Goal: Information Seeking & Learning: Learn about a topic

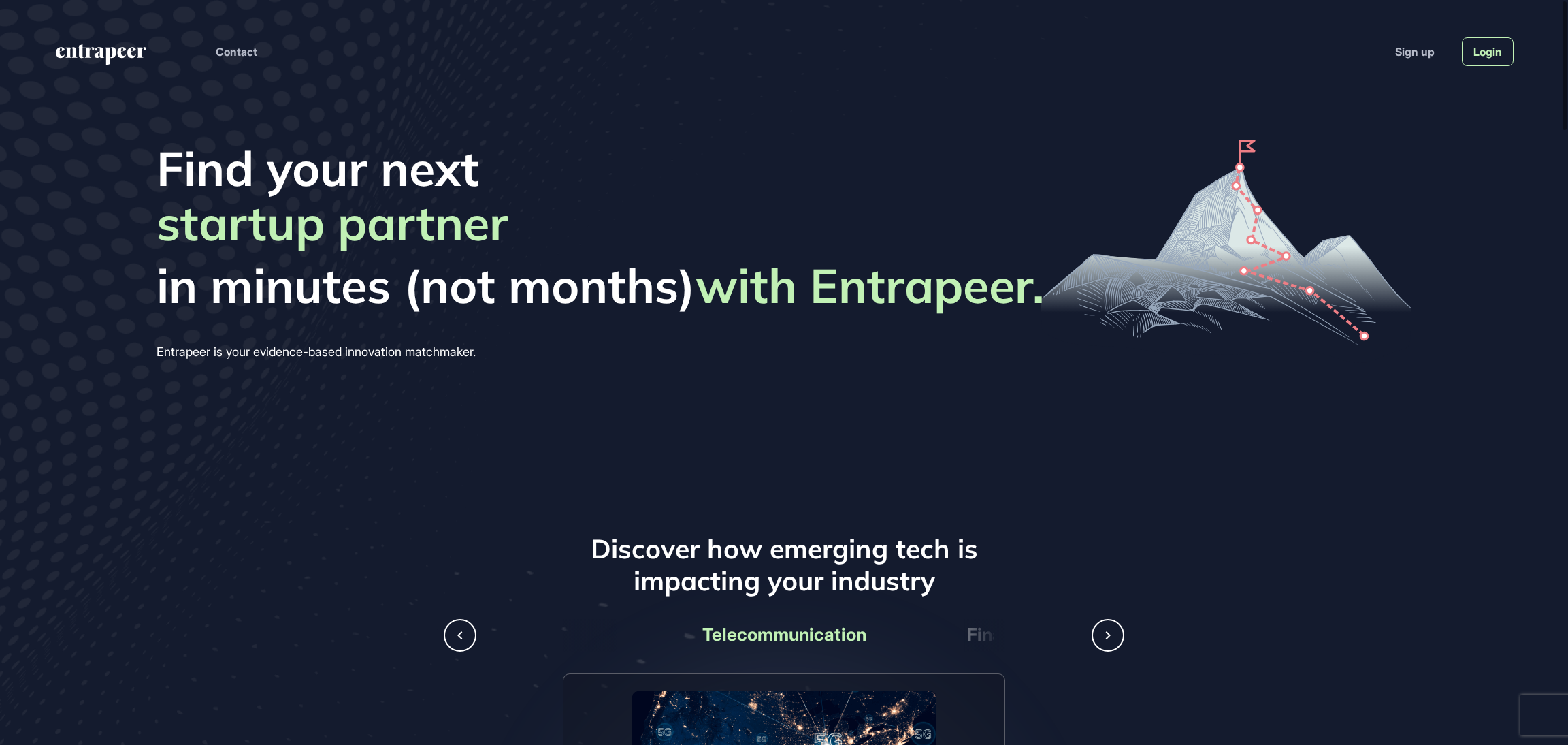
click at [1484, 50] on link "Login" at bounding box center [1487, 51] width 52 height 28
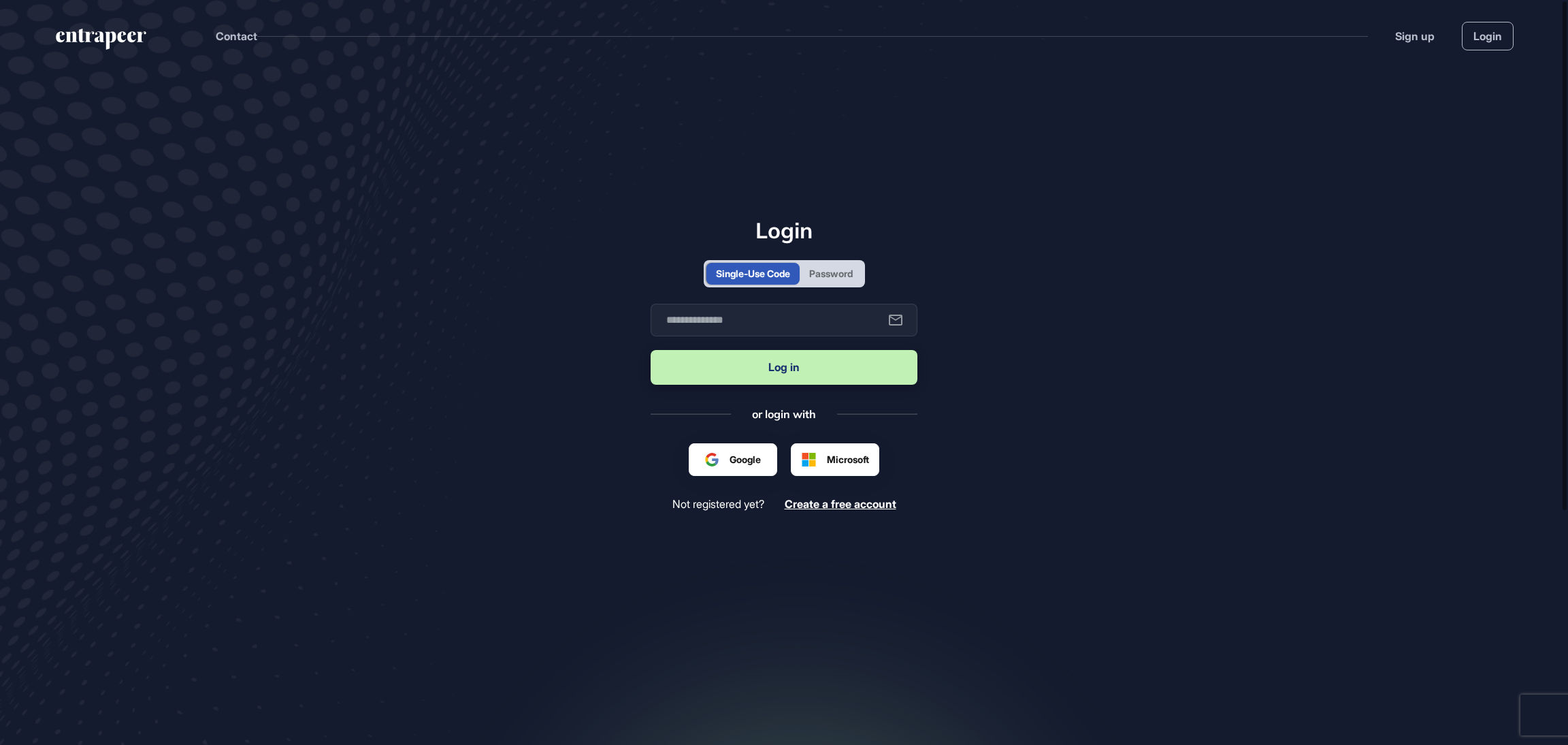
click at [826, 273] on div "Password" at bounding box center [830, 273] width 43 height 14
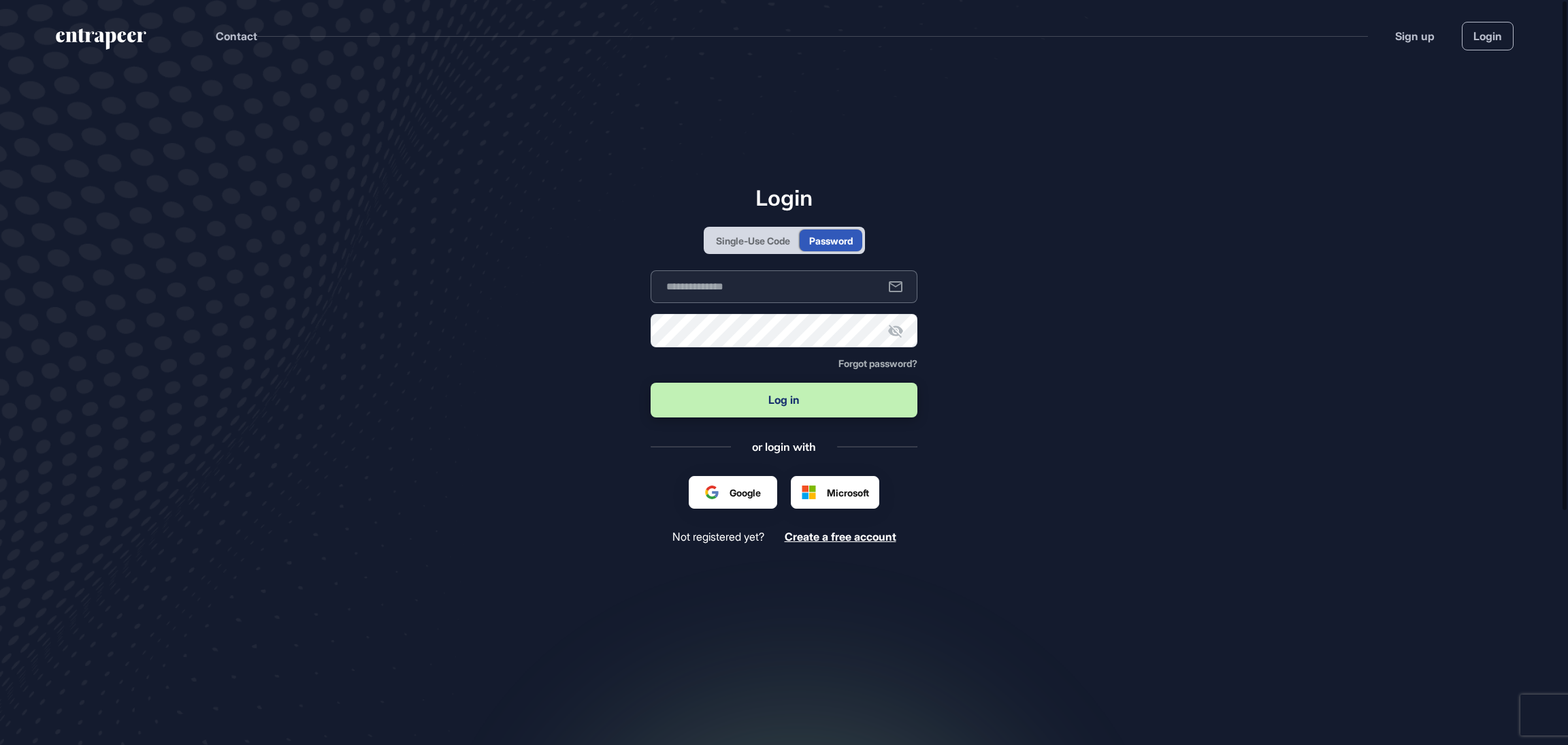
click at [756, 296] on input "text" at bounding box center [783, 286] width 267 height 32
type input "**********"
click at [781, 245] on div "Single-Use Code" at bounding box center [753, 241] width 74 height 14
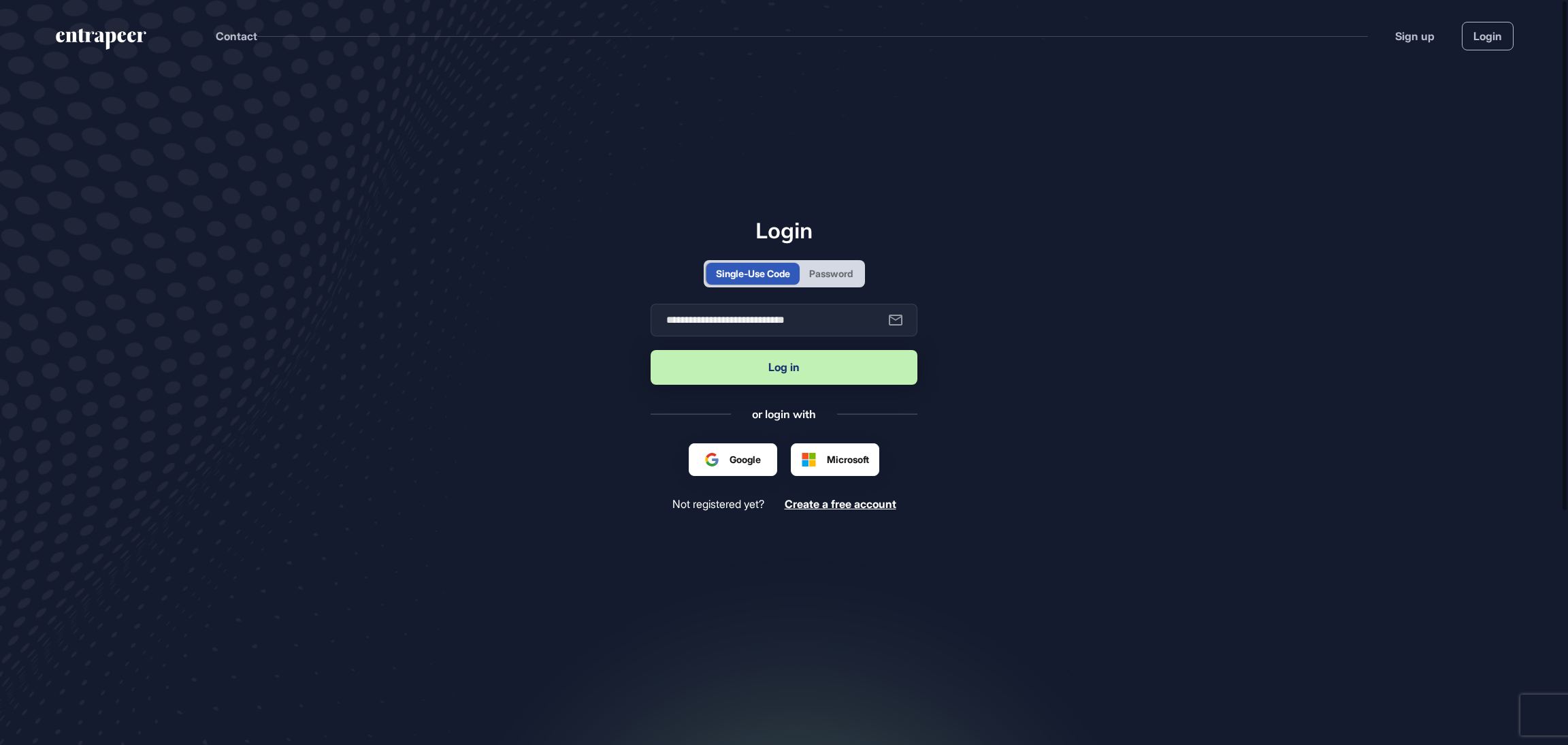
click at [776, 377] on button "Log in" at bounding box center [783, 367] width 267 height 34
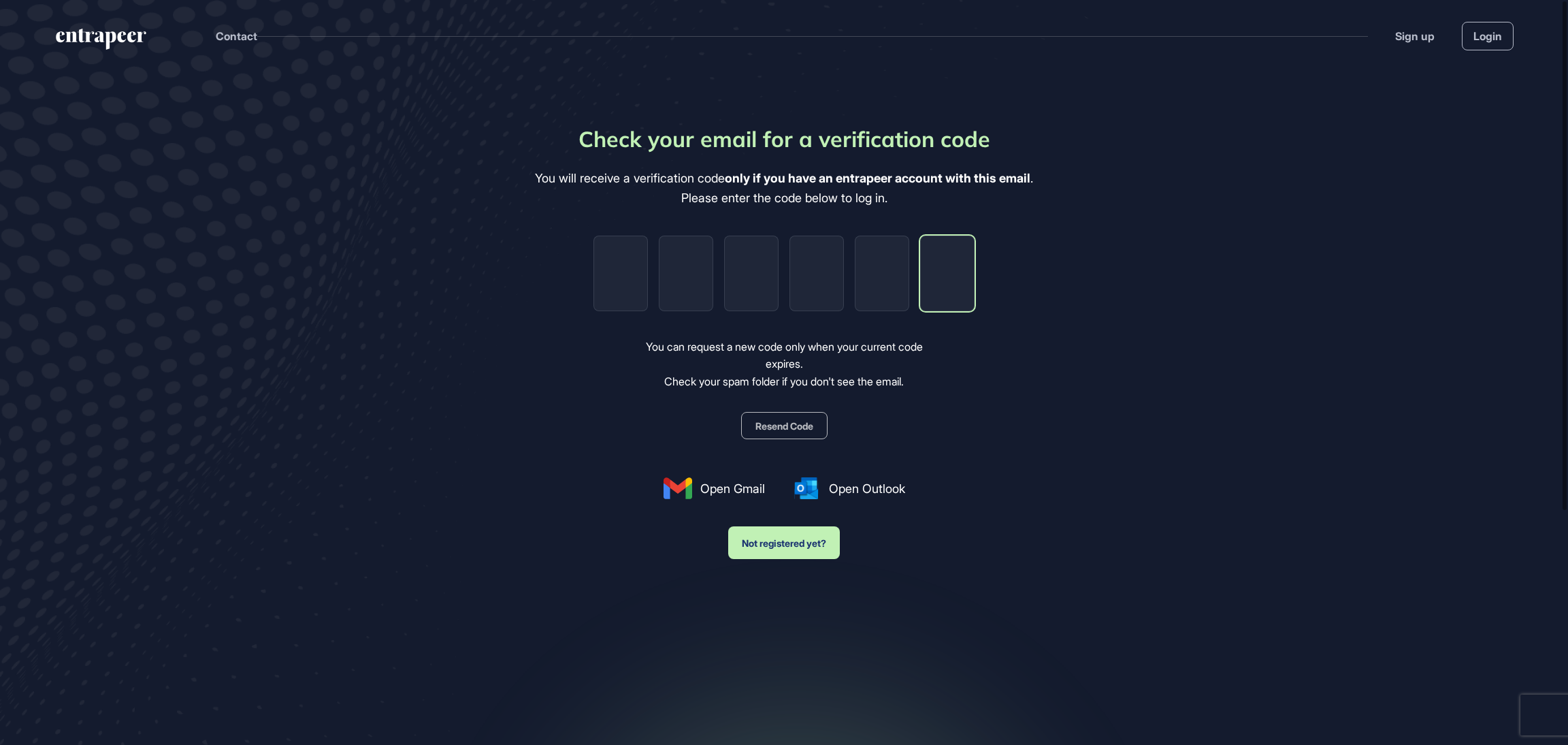
paste input "*"
type input "*"
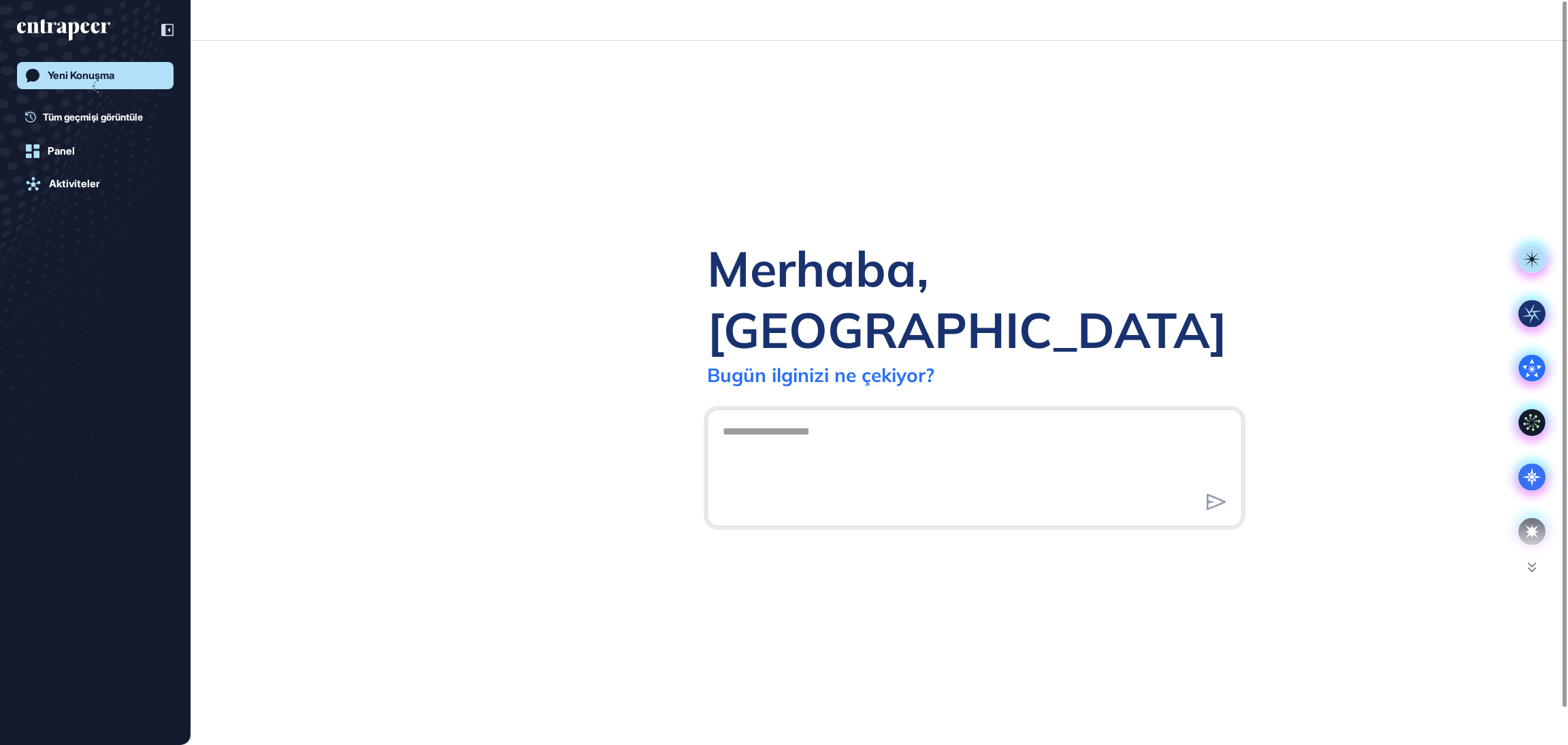
scroll to position [1, 1]
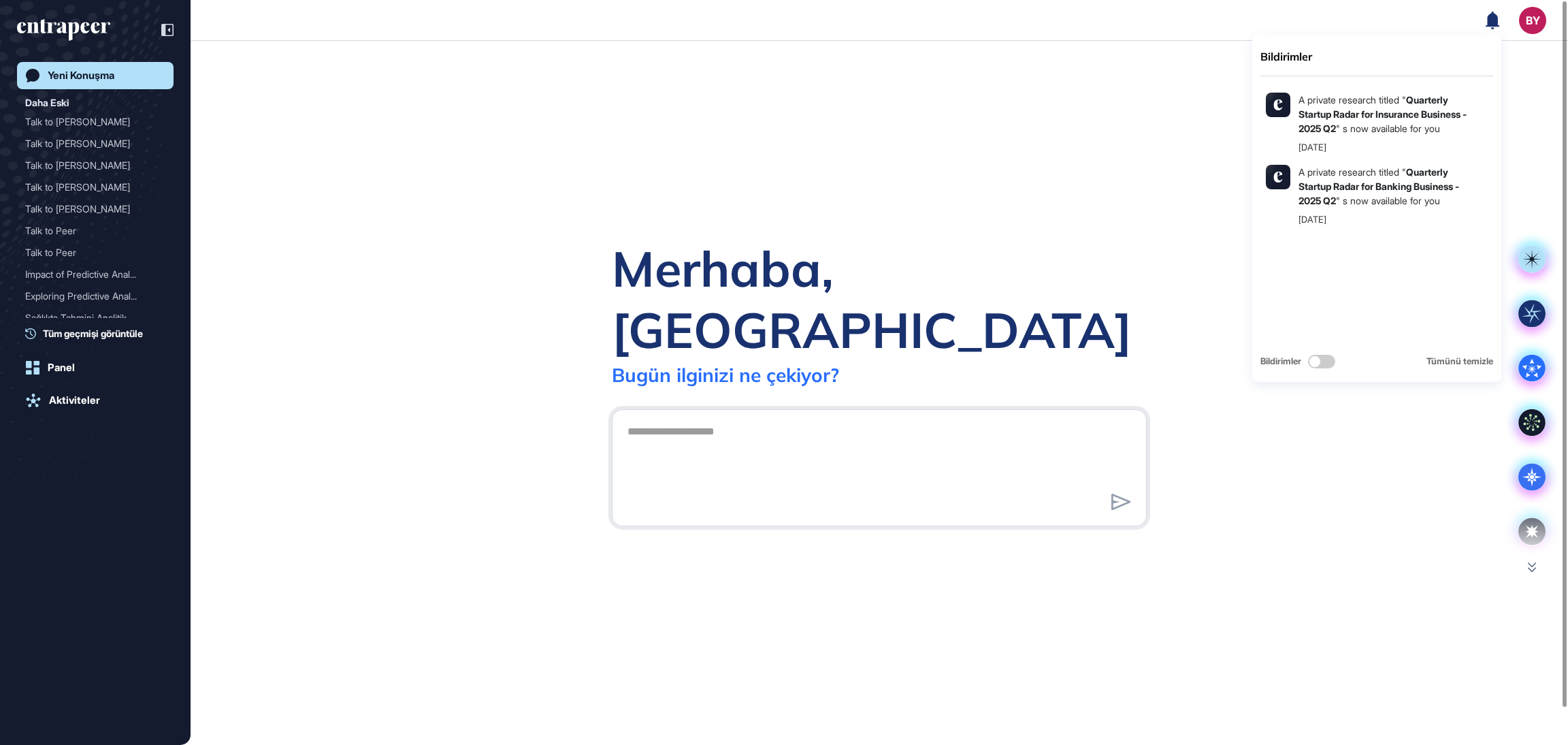
click at [1492, 21] on icon at bounding box center [1492, 20] width 14 height 18
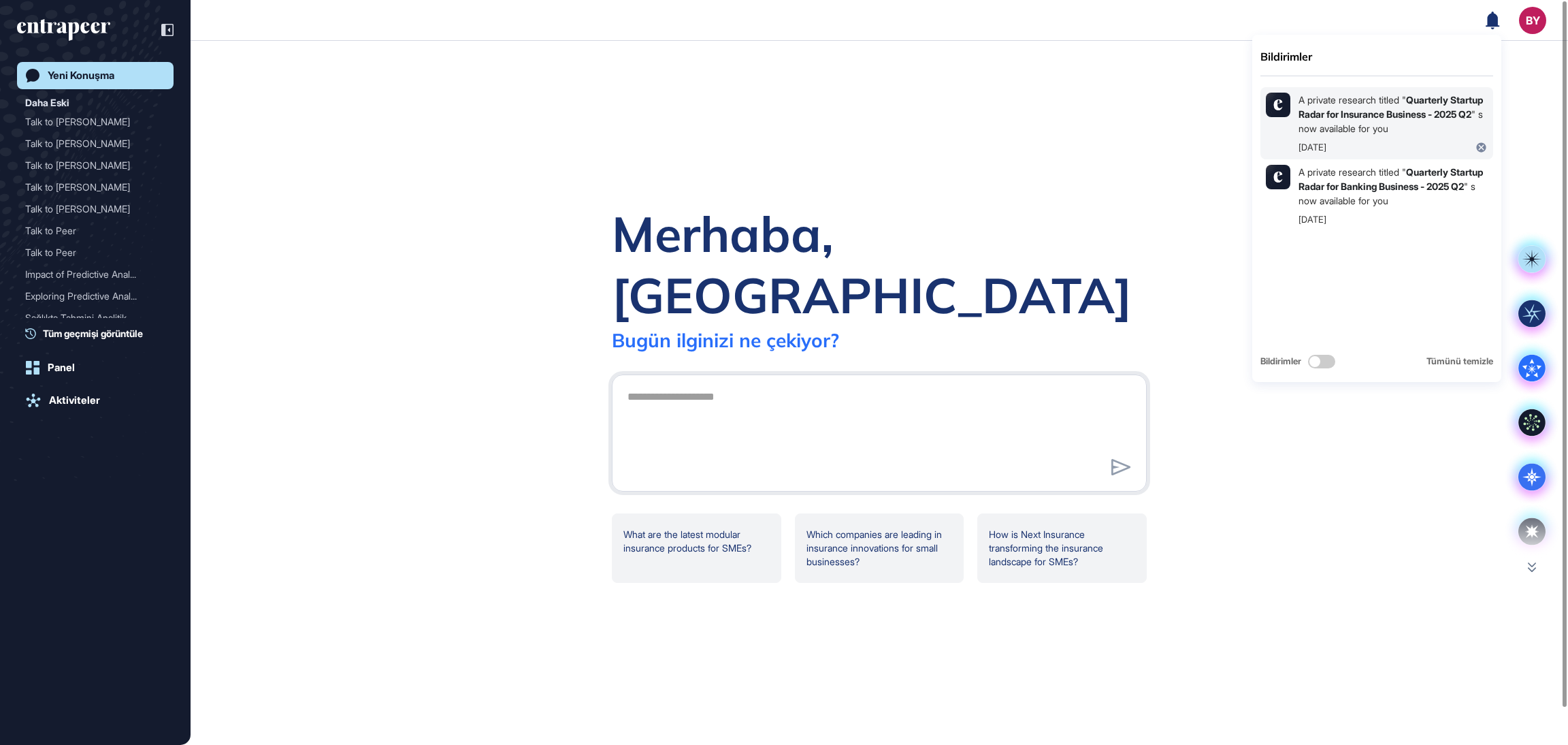
click at [1398, 114] on link "Quarterly Startup Radar for Insurance Business - 2025 Q2" at bounding box center [1390, 107] width 185 height 26
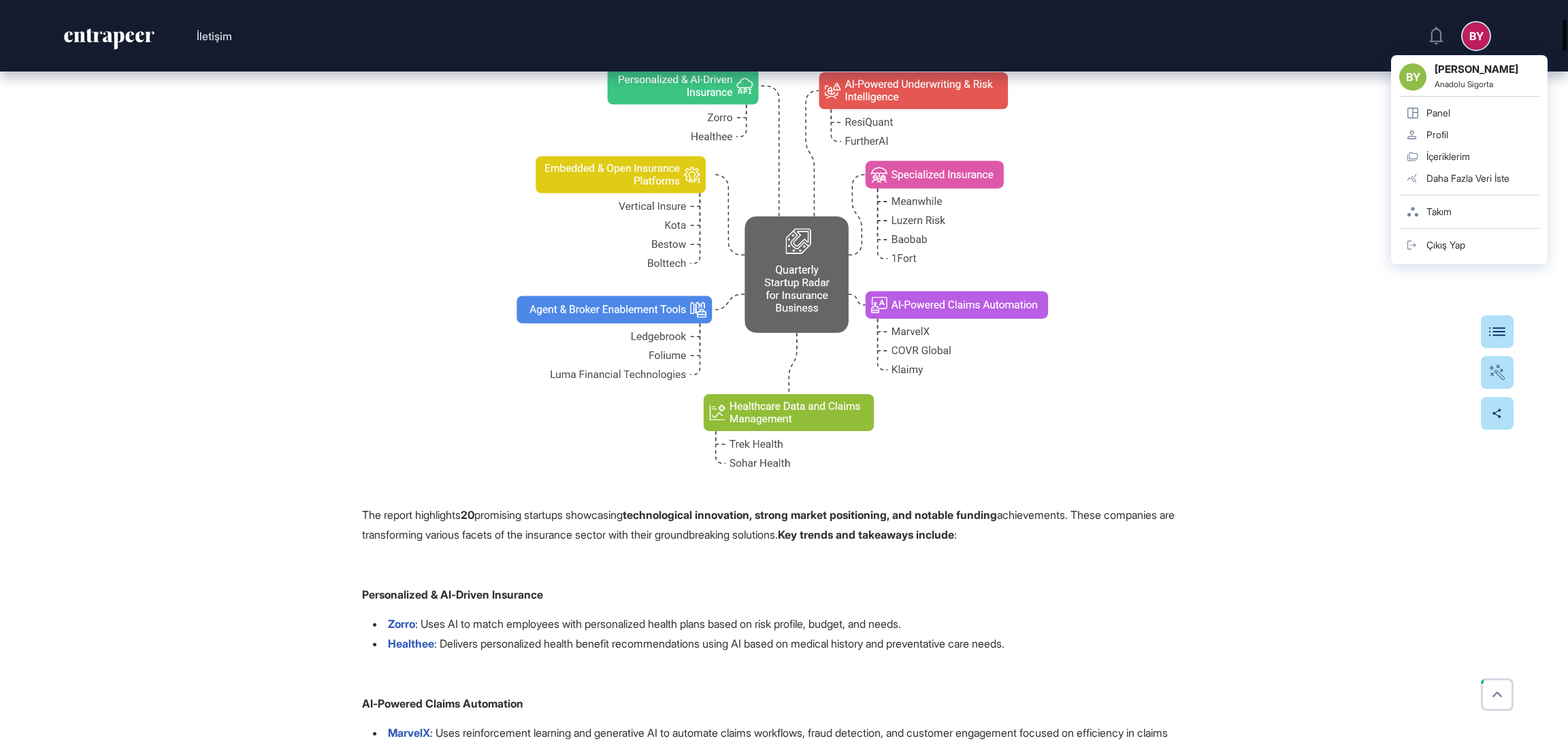
scroll to position [425, 0]
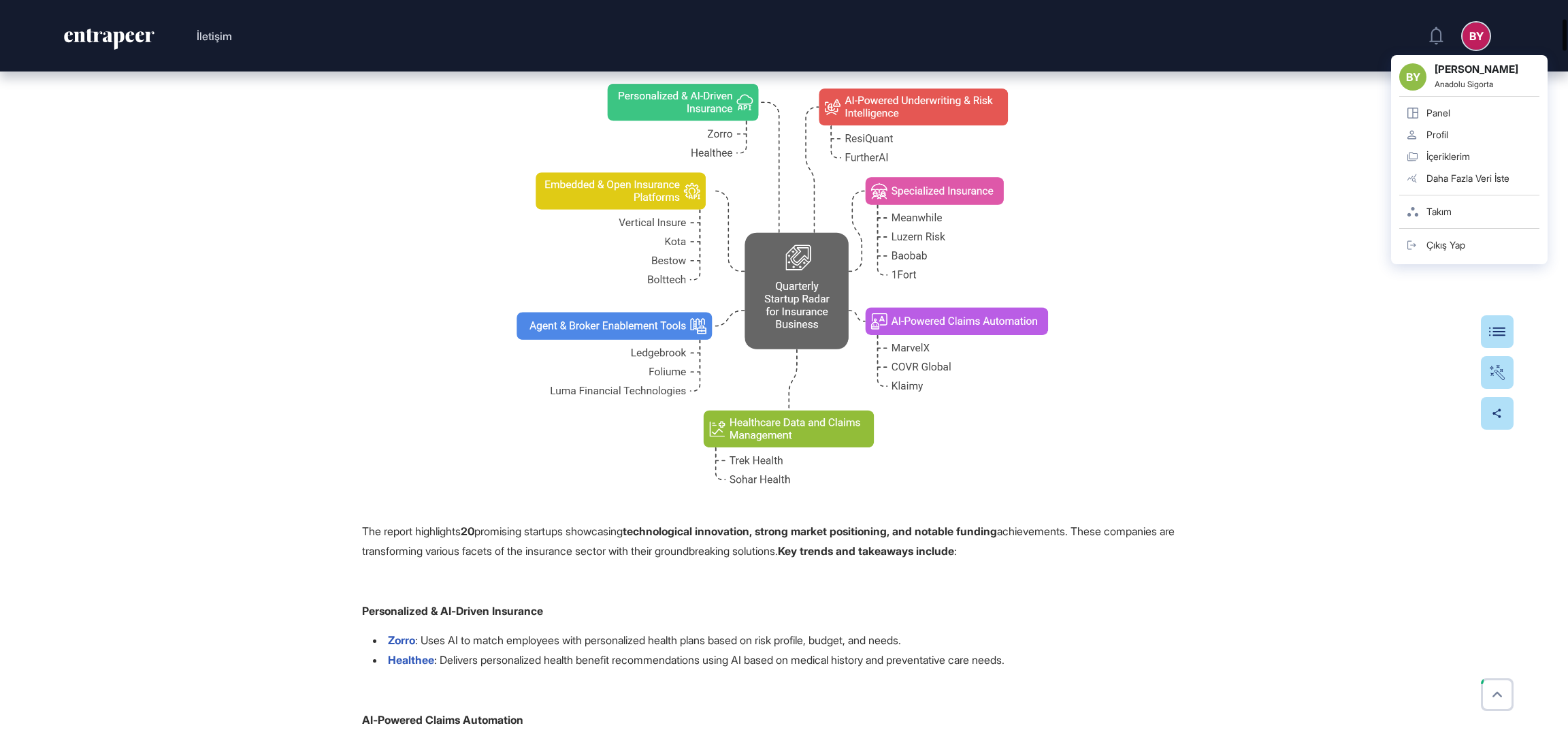
drag, startPoint x: 1567, startPoint y: 310, endPoint x: 1496, endPoint y: 32, distance: 286.9
click at [1496, 32] on div "İletişim BY BY Berkan Yıldız Anadolu Sigorta Panel Profil İçeriklerim Daha Fazl…" at bounding box center [784, 372] width 1568 height 745
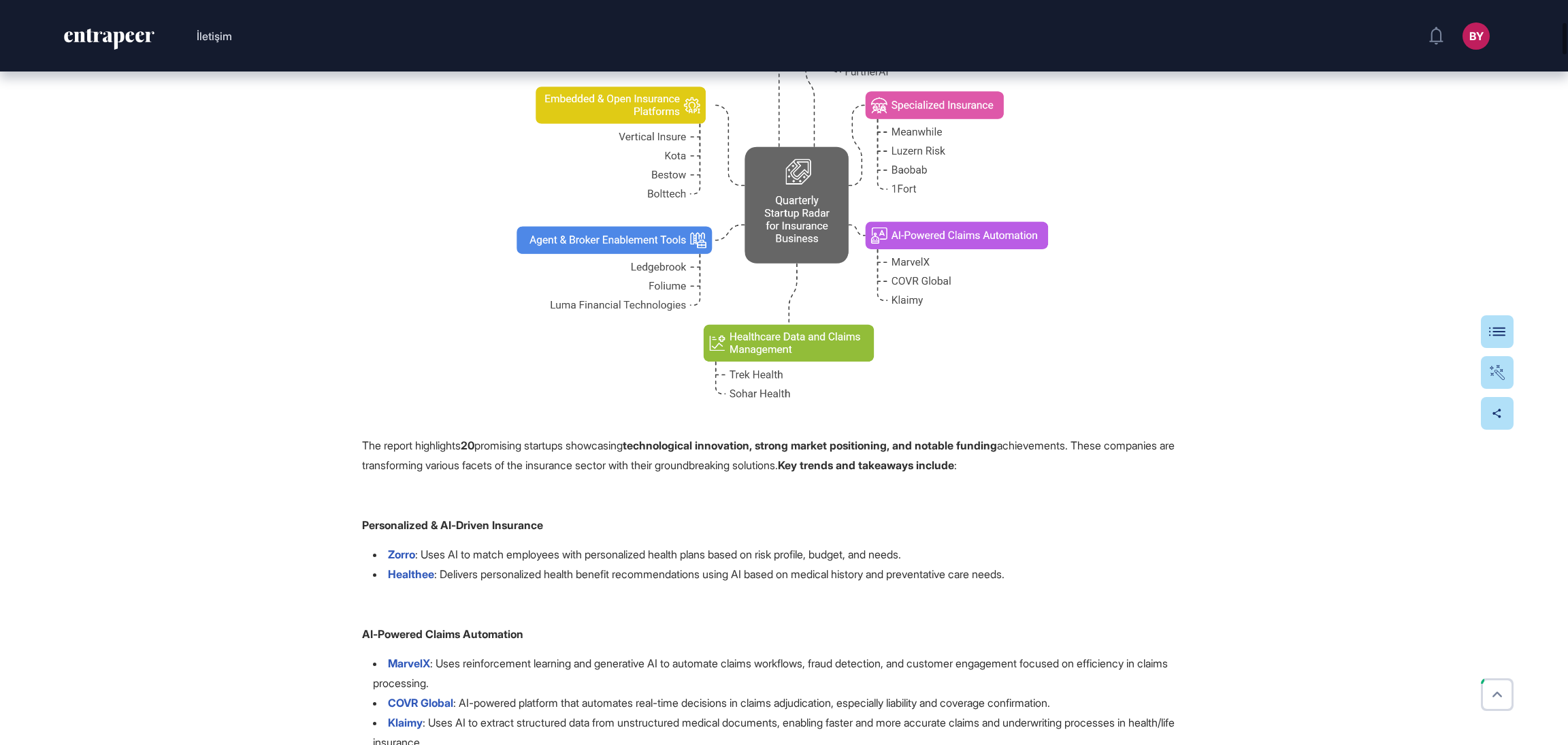
scroll to position [306, 0]
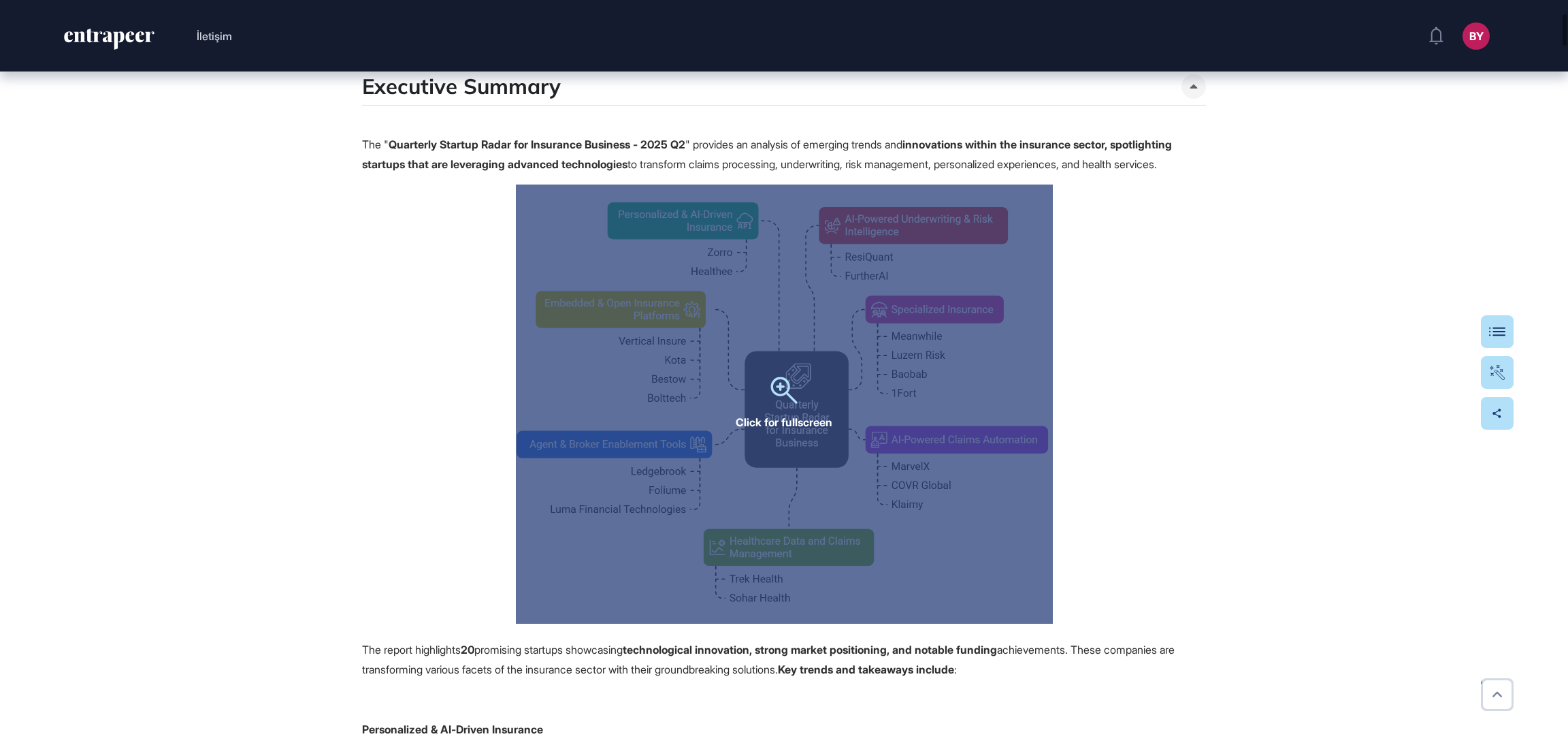
click at [811, 389] on div "Click for fullscreen" at bounding box center [784, 404] width 537 height 439
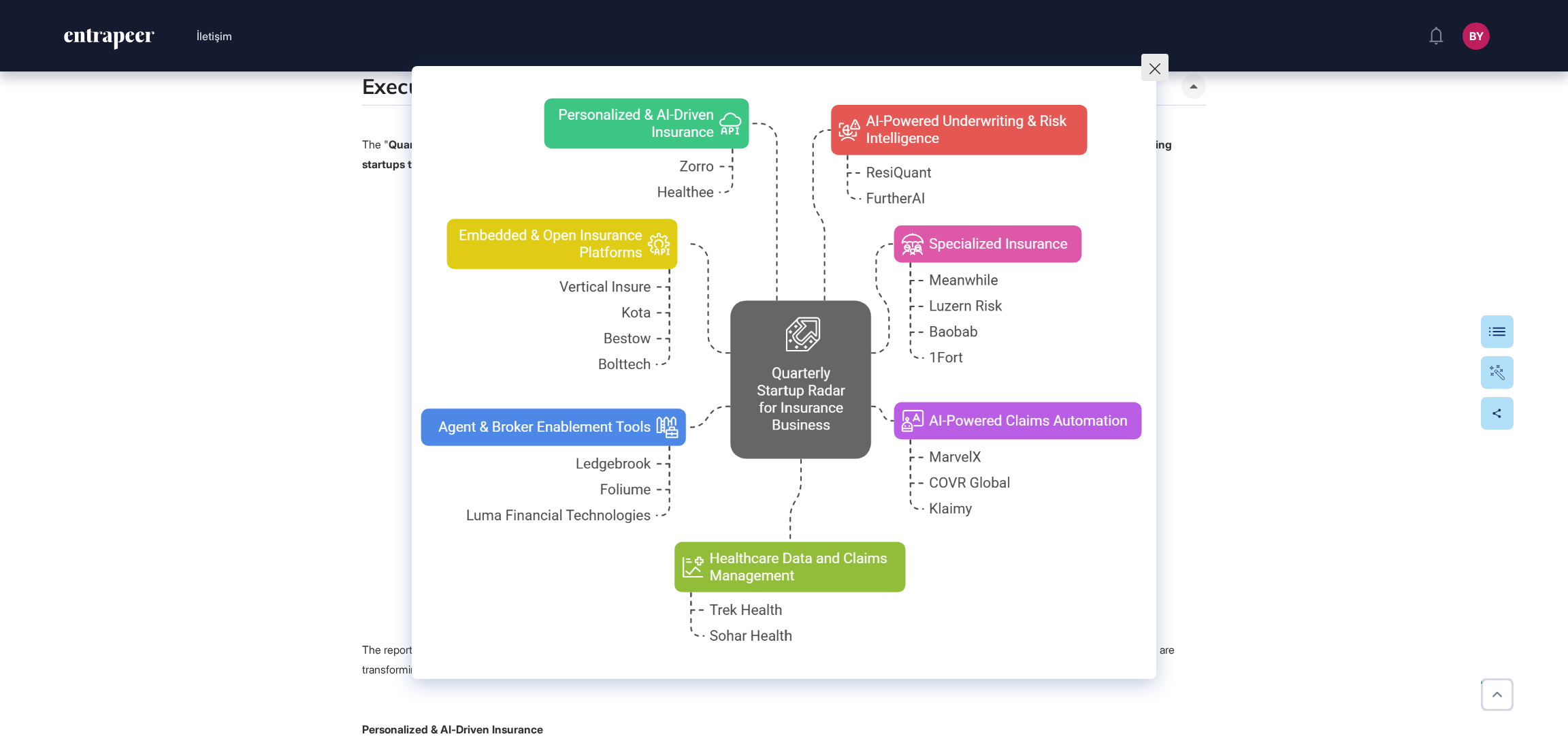
click at [1153, 69] on icon at bounding box center [1155, 69] width 11 height 11
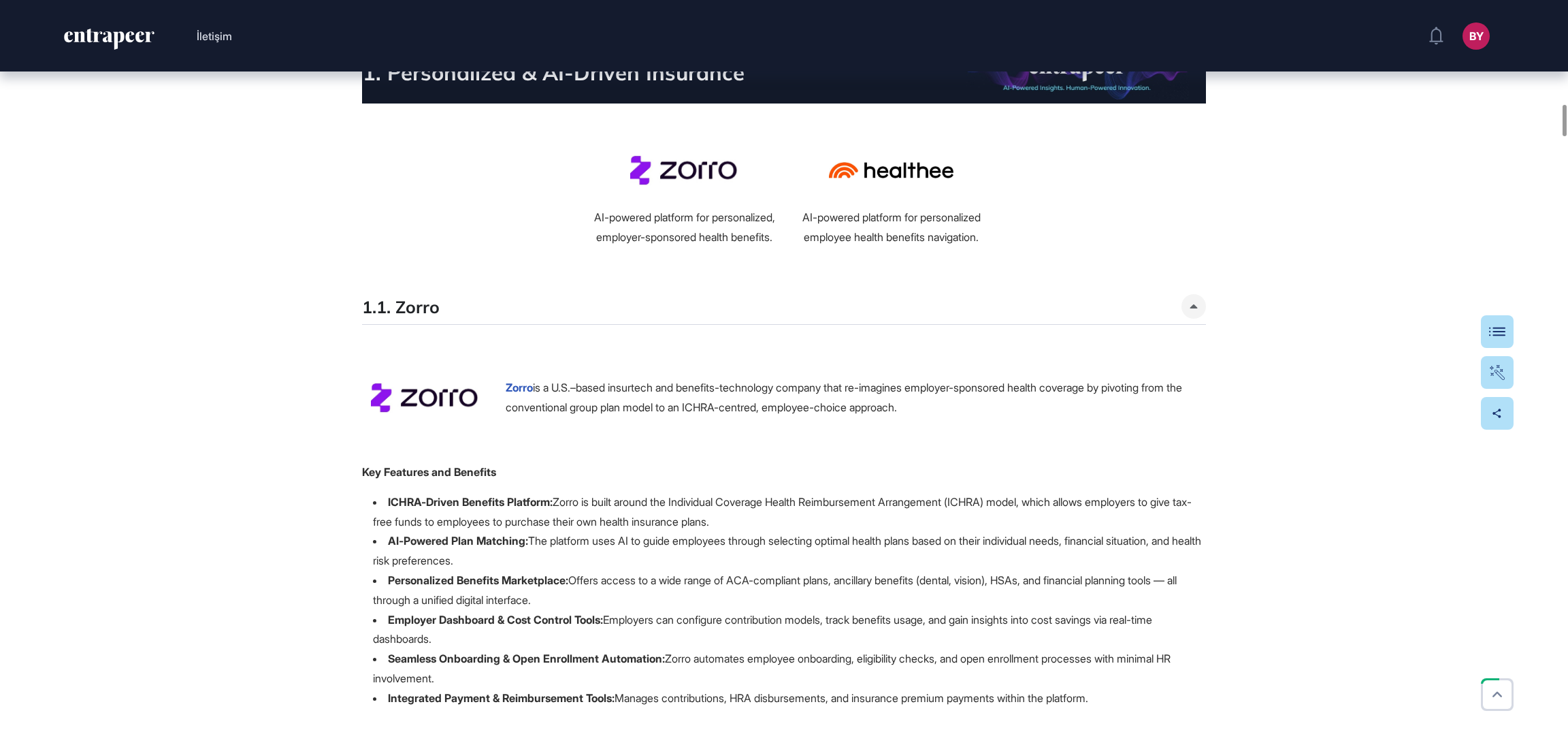
scroll to position [2451, 0]
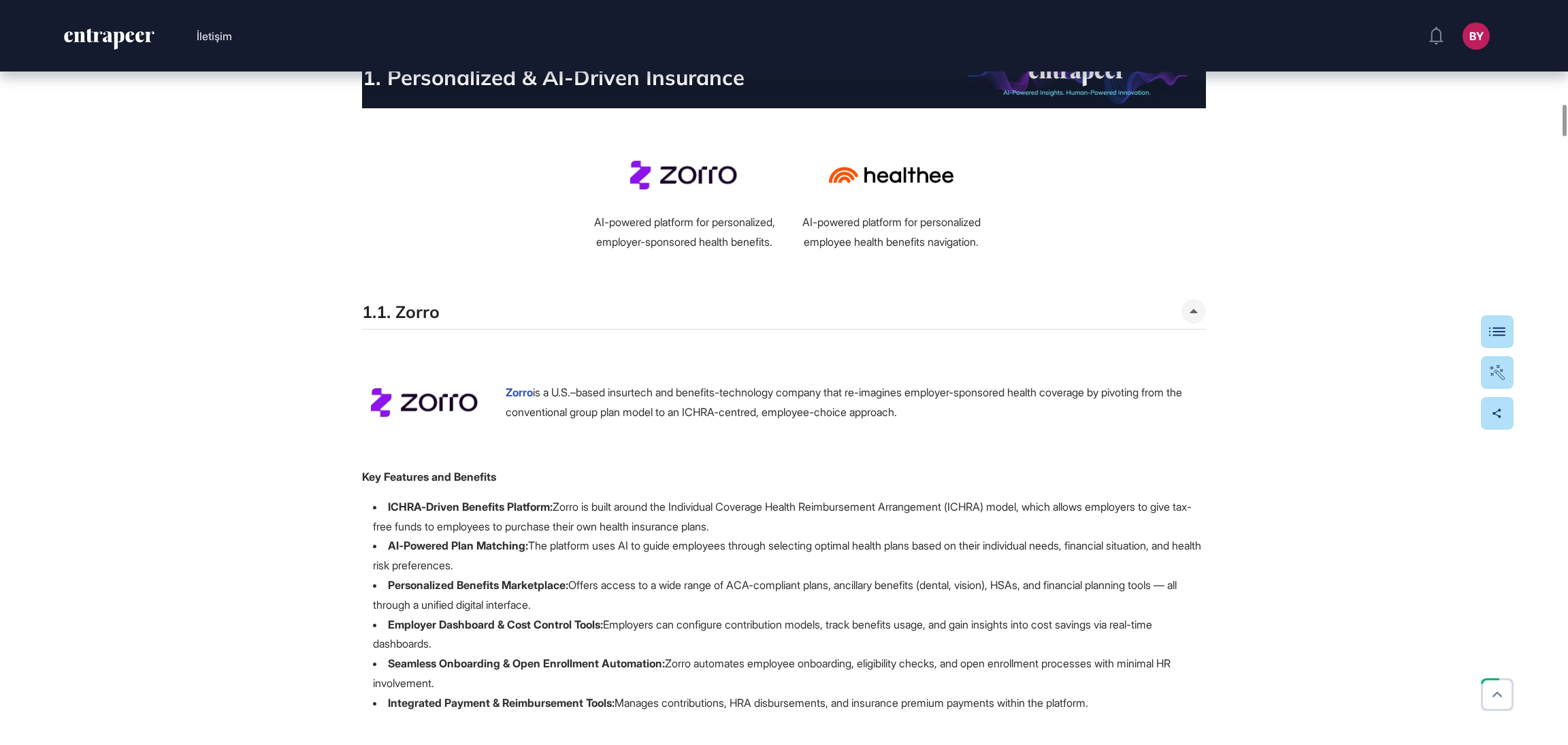
drag, startPoint x: 760, startPoint y: 471, endPoint x: 572, endPoint y: 438, distance: 190.9
click at [760, 437] on div "Zorro is a U.S.–based insurtech and benefits-technology company that re-imagine…" at bounding box center [784, 402] width 860 height 70
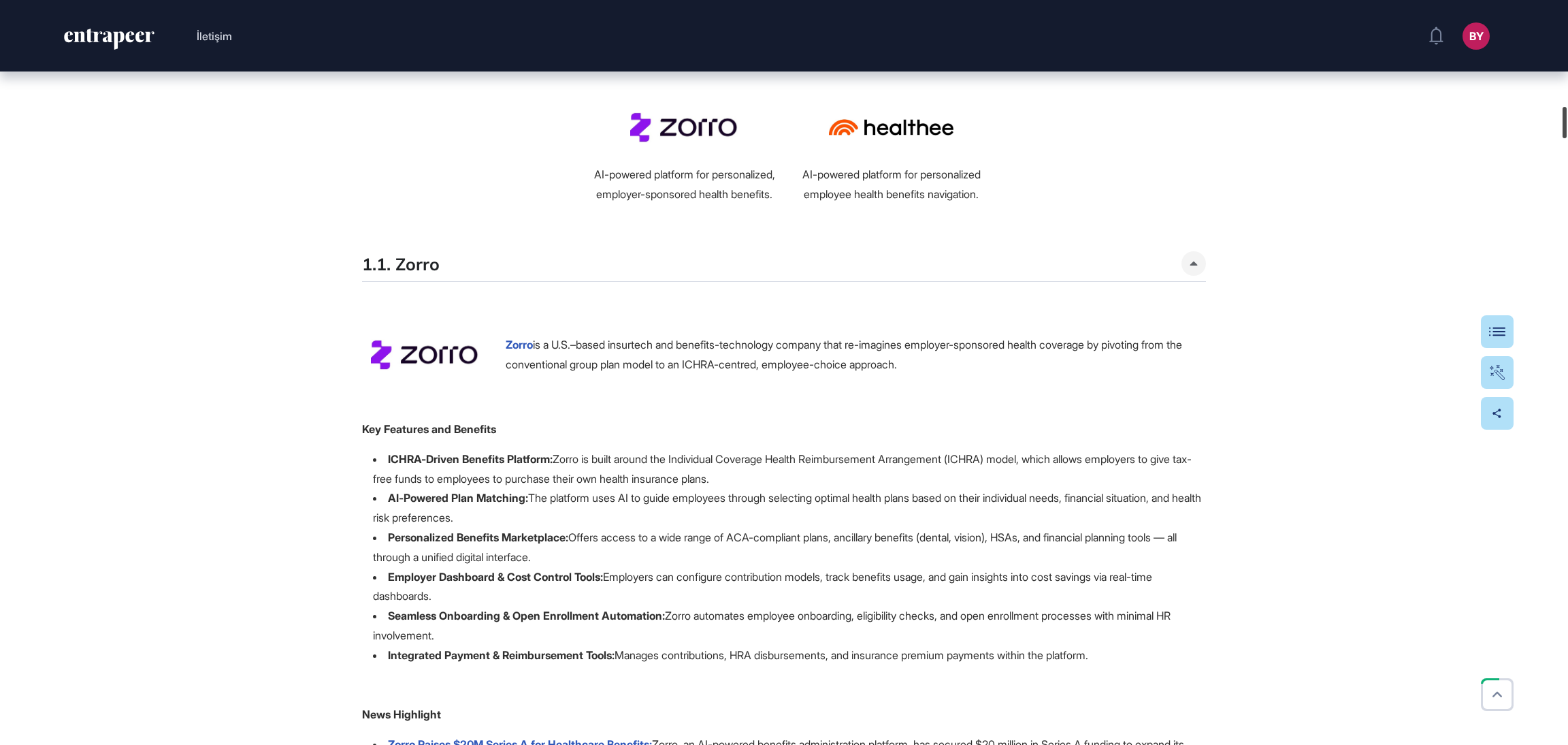
scroll to position [0, 0]
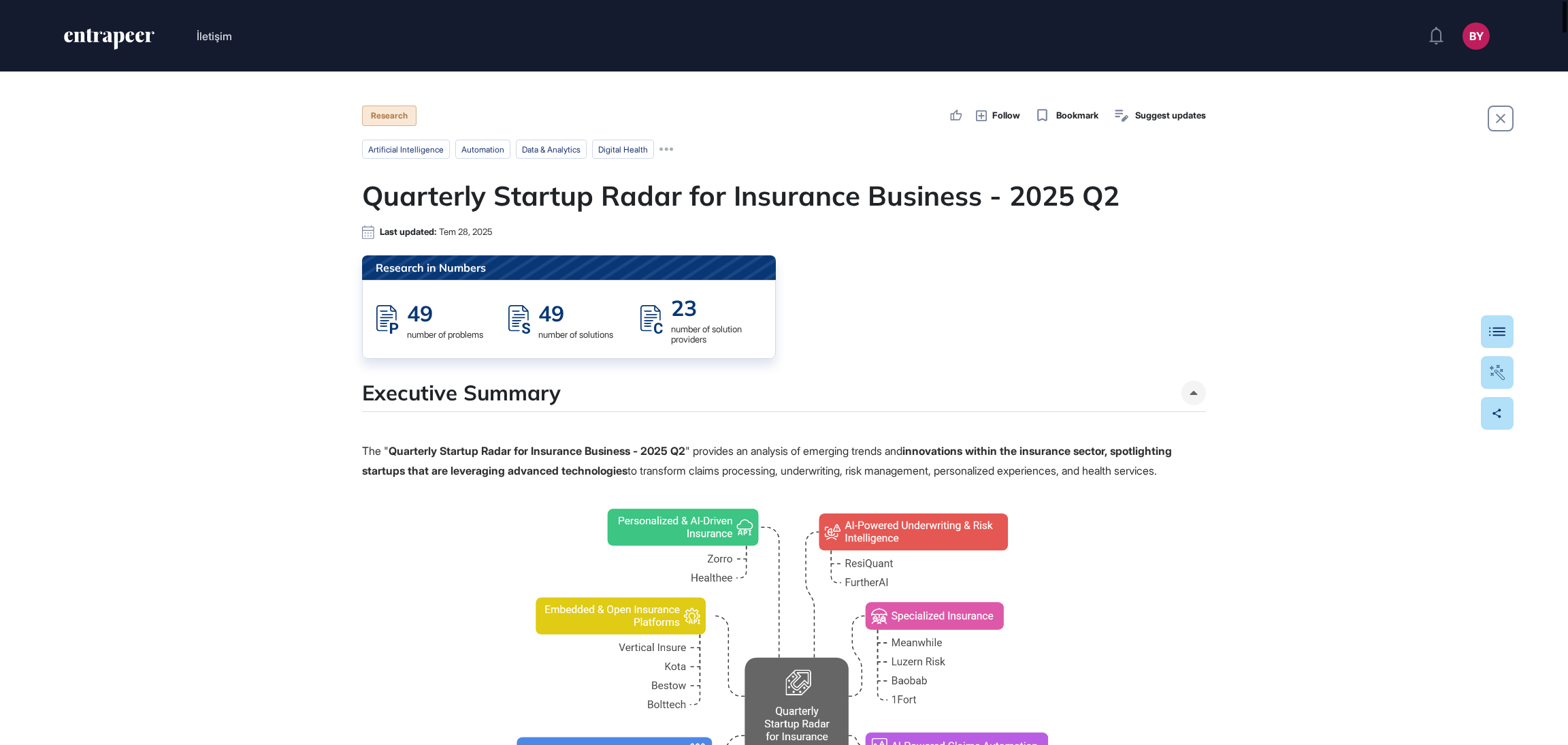
drag, startPoint x: 1565, startPoint y: 157, endPoint x: 1562, endPoint y: -51, distance: 208.0
click at [1562, 0] on html "İletişim BY Panel Profil İçeriklerim Daha Fazla Veri İste Research Follow Bookm…" at bounding box center [784, 372] width 1568 height 745
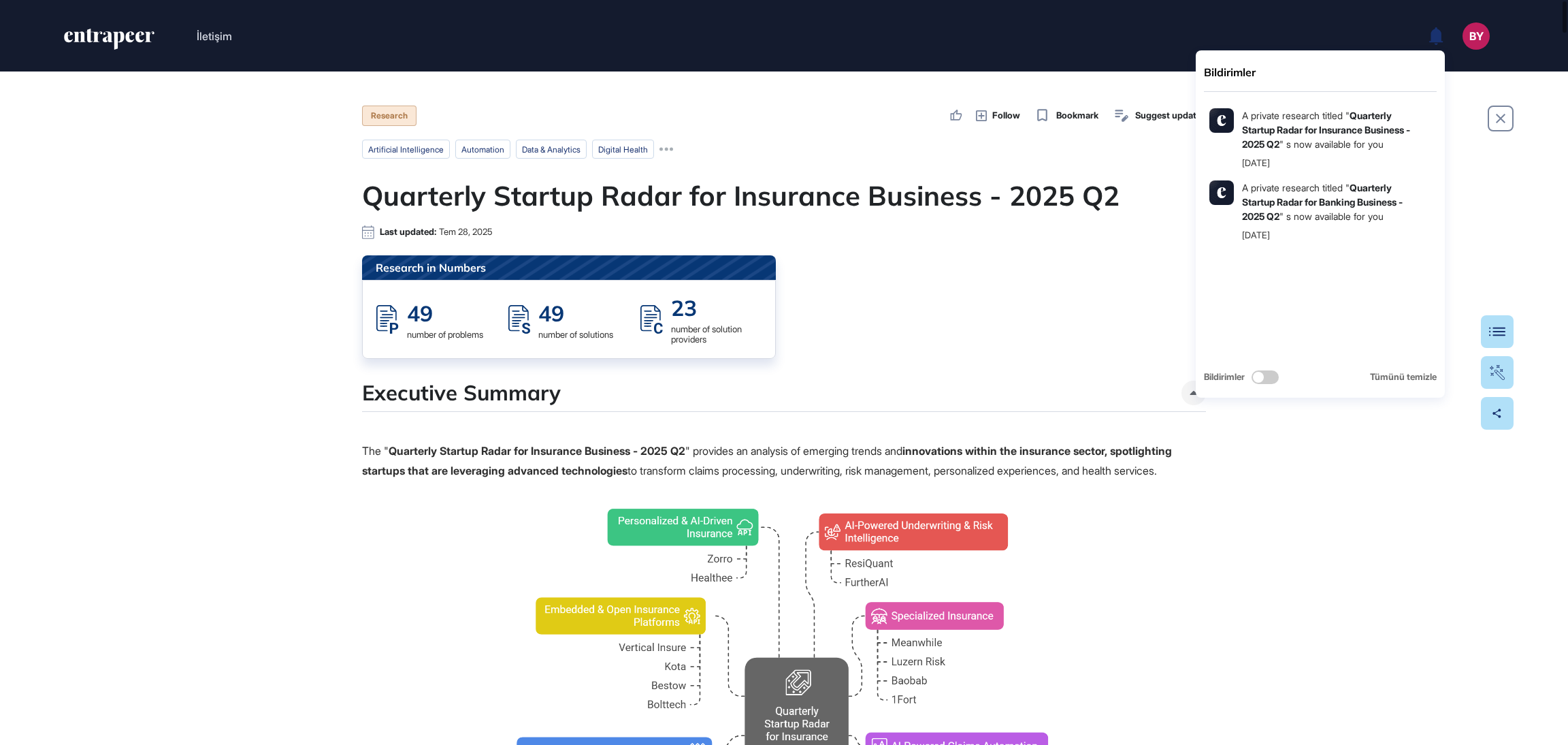
click at [1435, 32] on icon at bounding box center [1436, 36] width 14 height 18
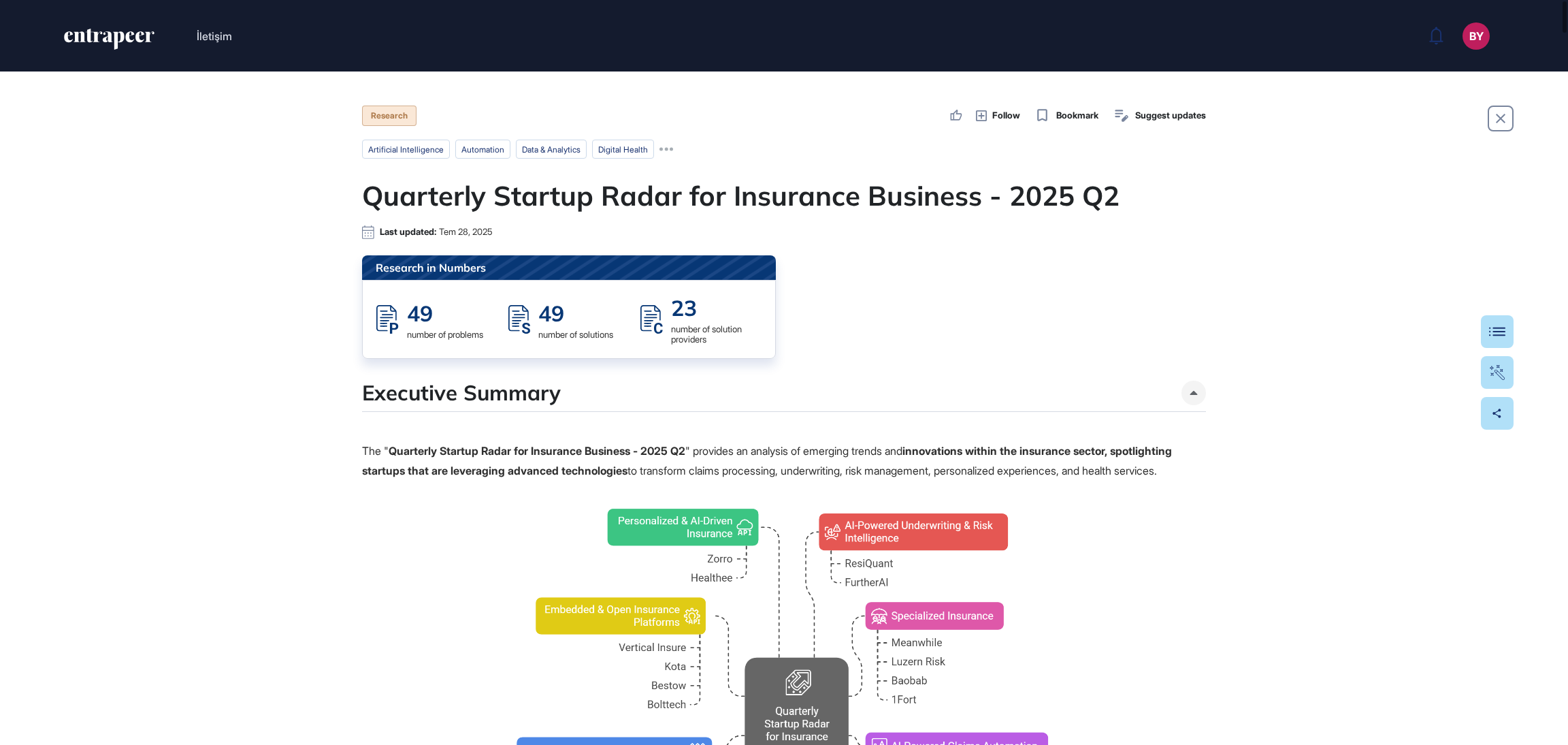
click at [123, 33] on icon "entrapeer-logo" at bounding box center [118, 40] width 11 height 19
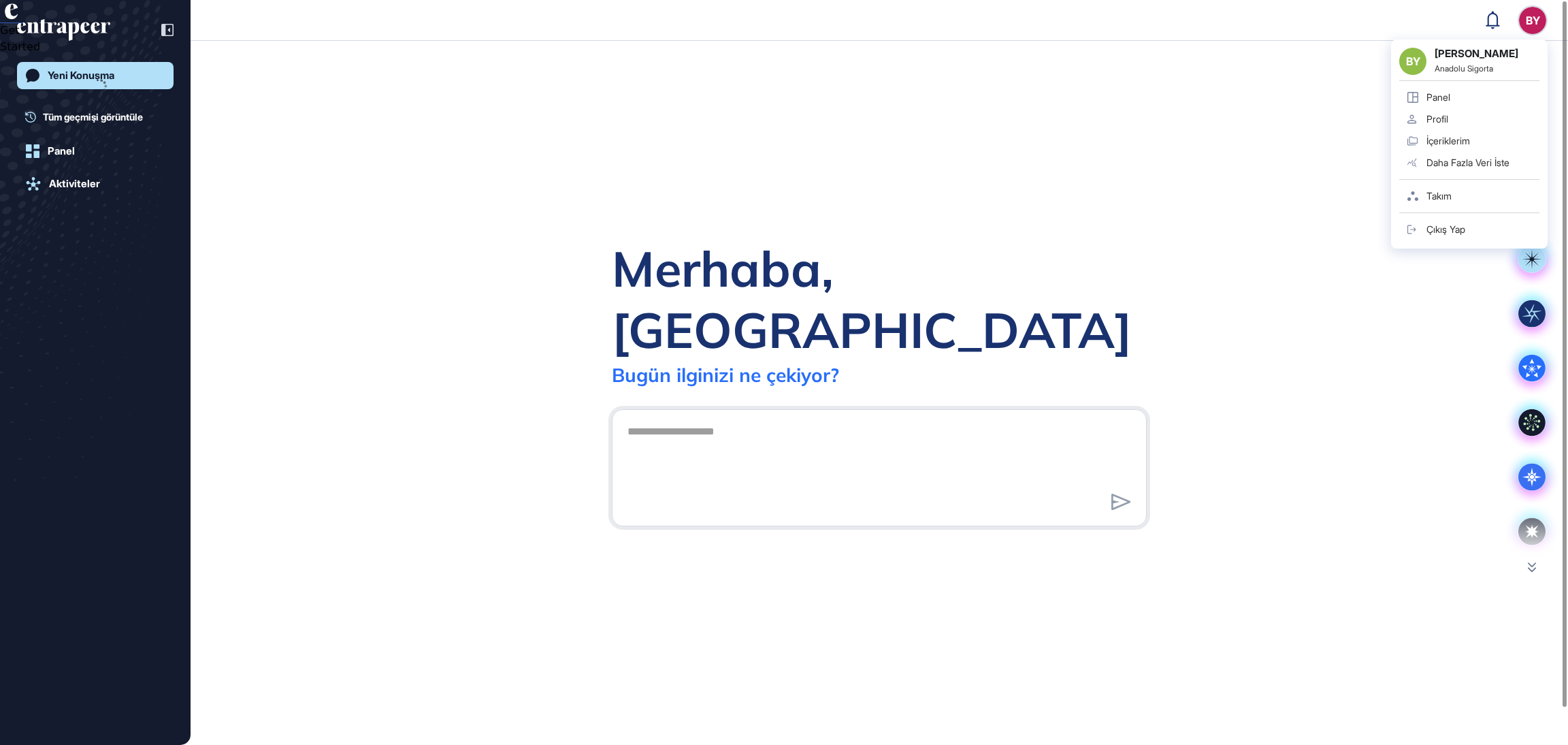
click at [1537, 39] on div "BY Berkan Yıldız Anadolu Sigorta Panel Profil İçeriklerim Daha Fazla Veri İste …" at bounding box center [1469, 143] width 156 height 209
click at [1484, 99] on link "Panel" at bounding box center [1469, 97] width 140 height 22
click at [1451, 192] on div "Takım" at bounding box center [1438, 196] width 25 height 11
click at [1450, 192] on div "Takım" at bounding box center [1438, 196] width 25 height 11
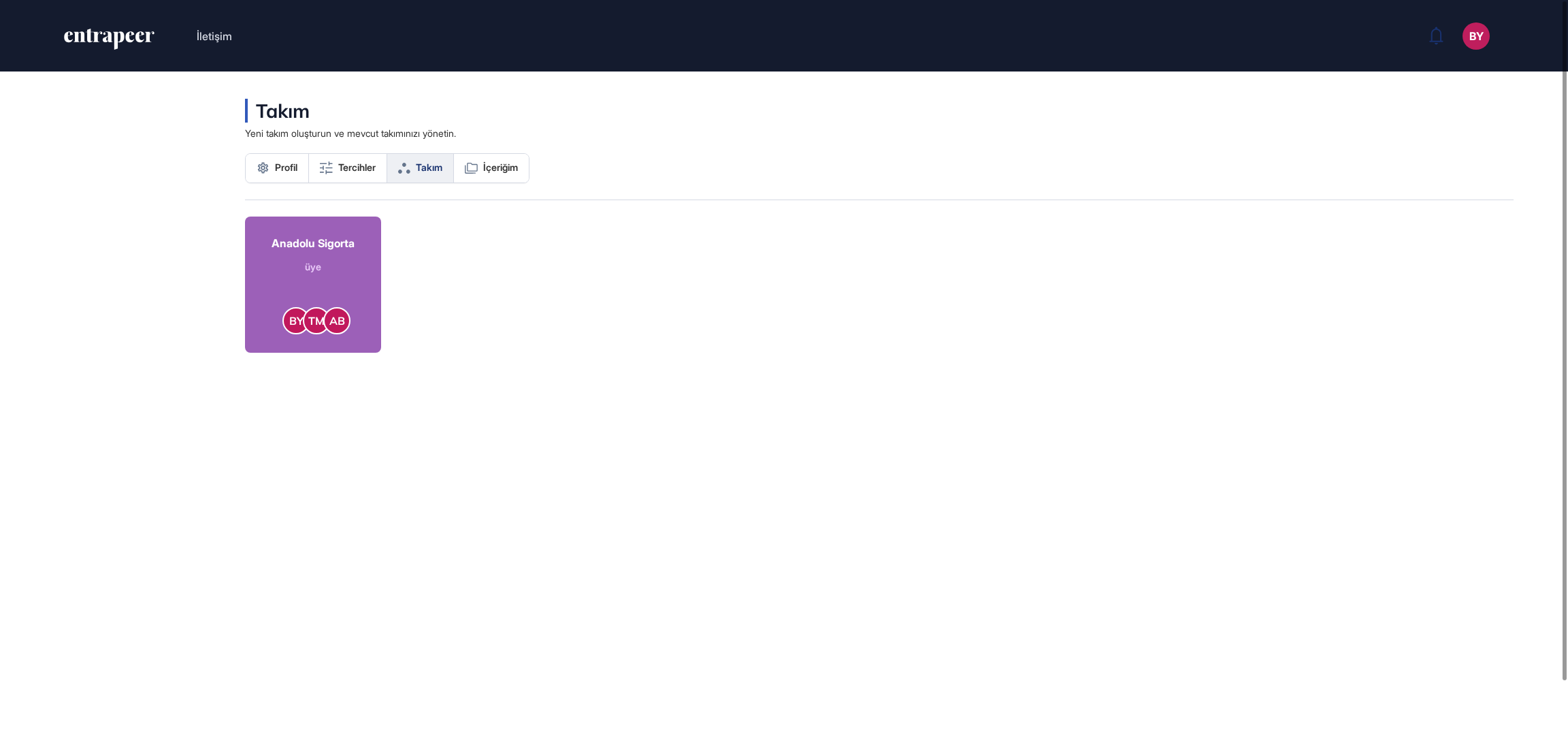
click at [311, 259] on div "üye" at bounding box center [313, 266] width 83 height 14
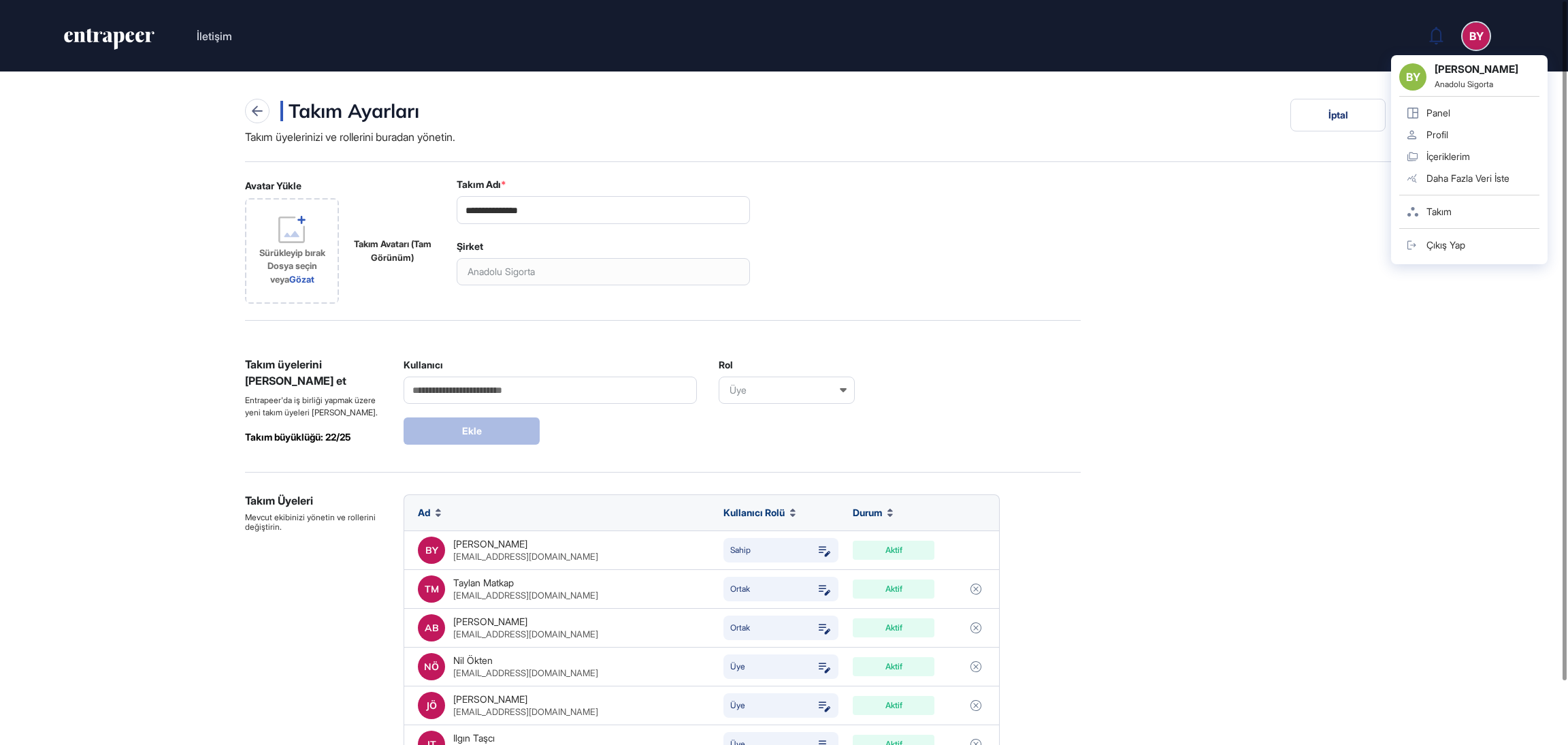
click at [1485, 32] on div "BY" at bounding box center [1476, 37] width 28 height 28
click at [1467, 156] on div "İçeriklerim" at bounding box center [1447, 156] width 43 height 11
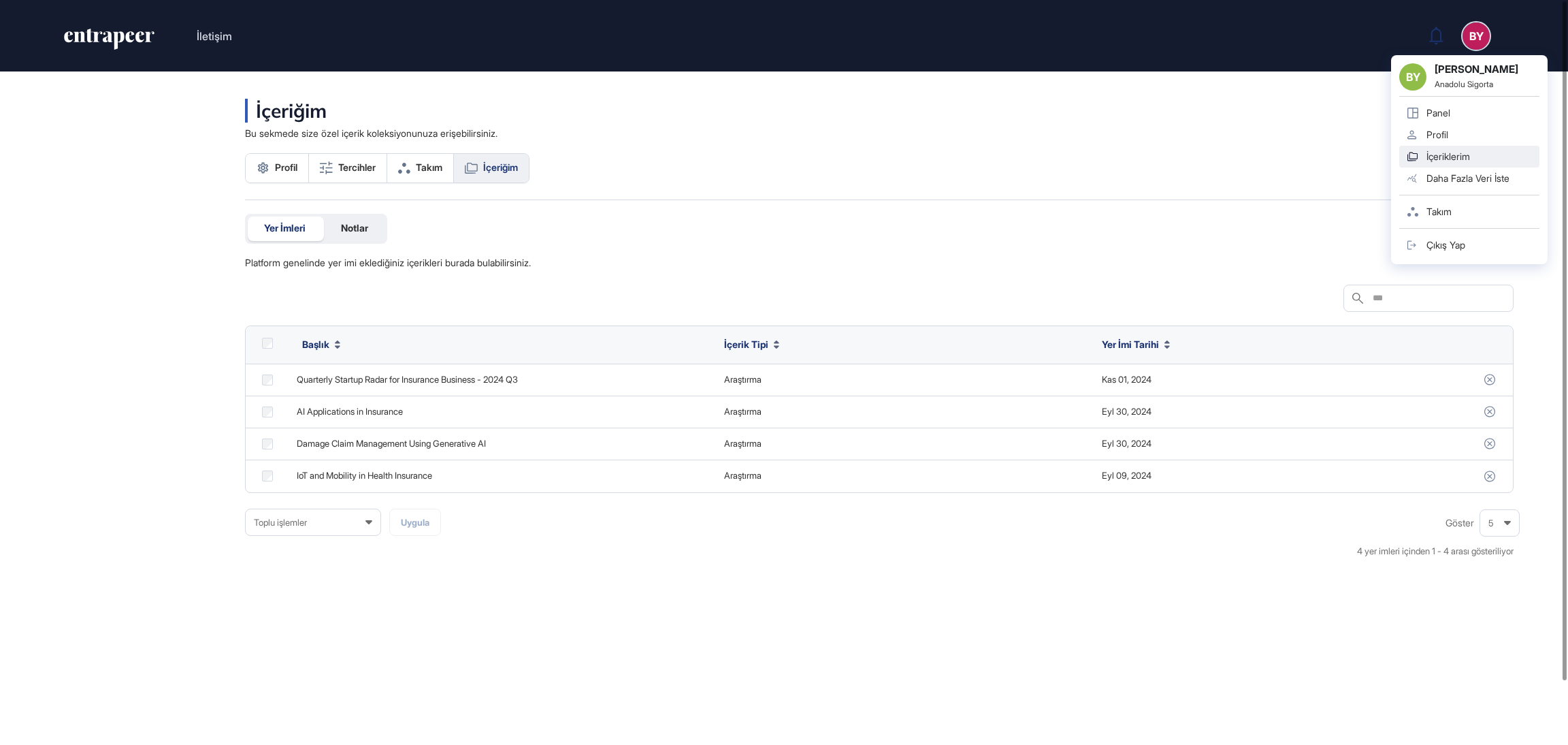
click at [1482, 30] on div "BY" at bounding box center [1476, 37] width 28 height 28
click at [1437, 116] on div "Panel" at bounding box center [1438, 113] width 24 height 11
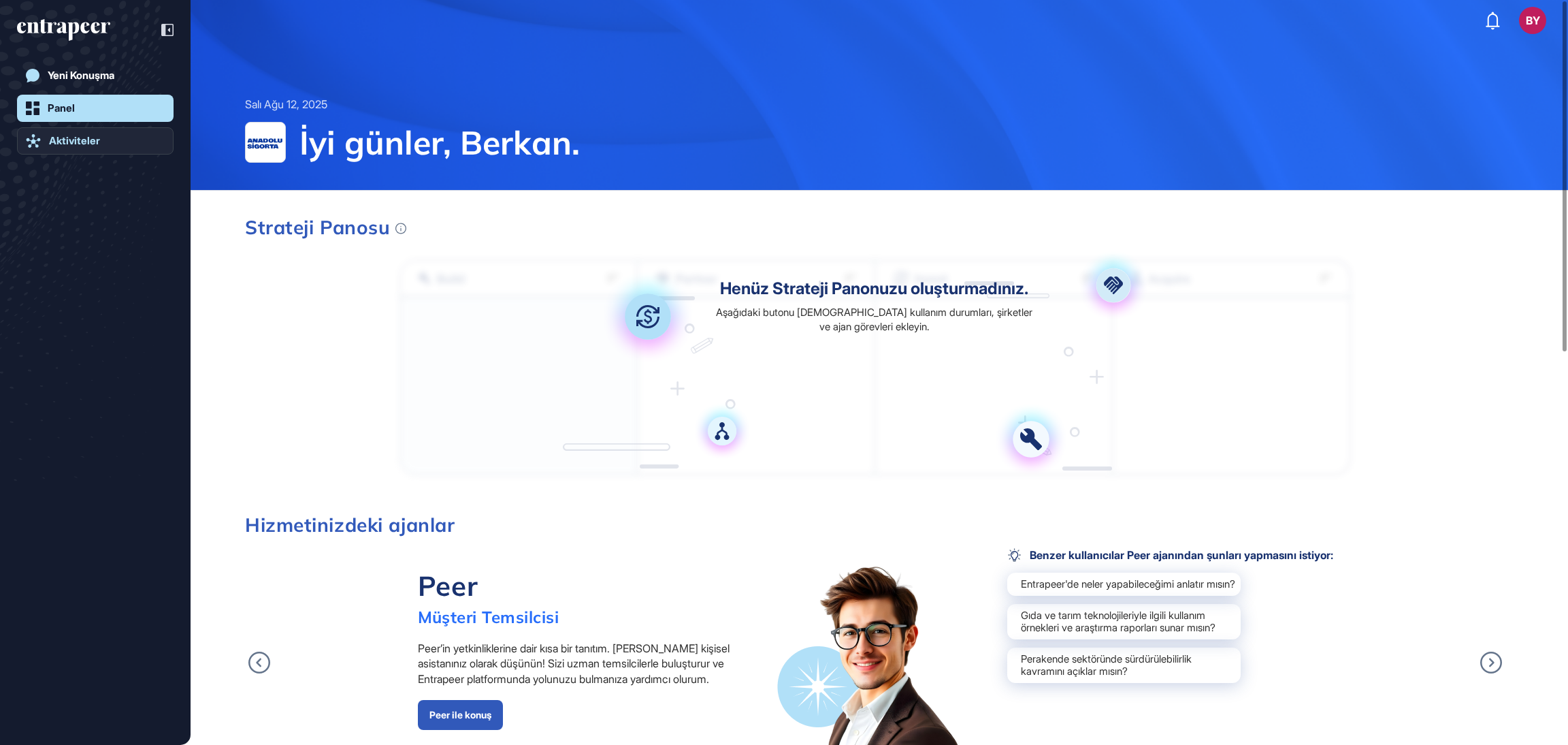
click at [96, 145] on div "Aktiviteler" at bounding box center [74, 141] width 51 height 12
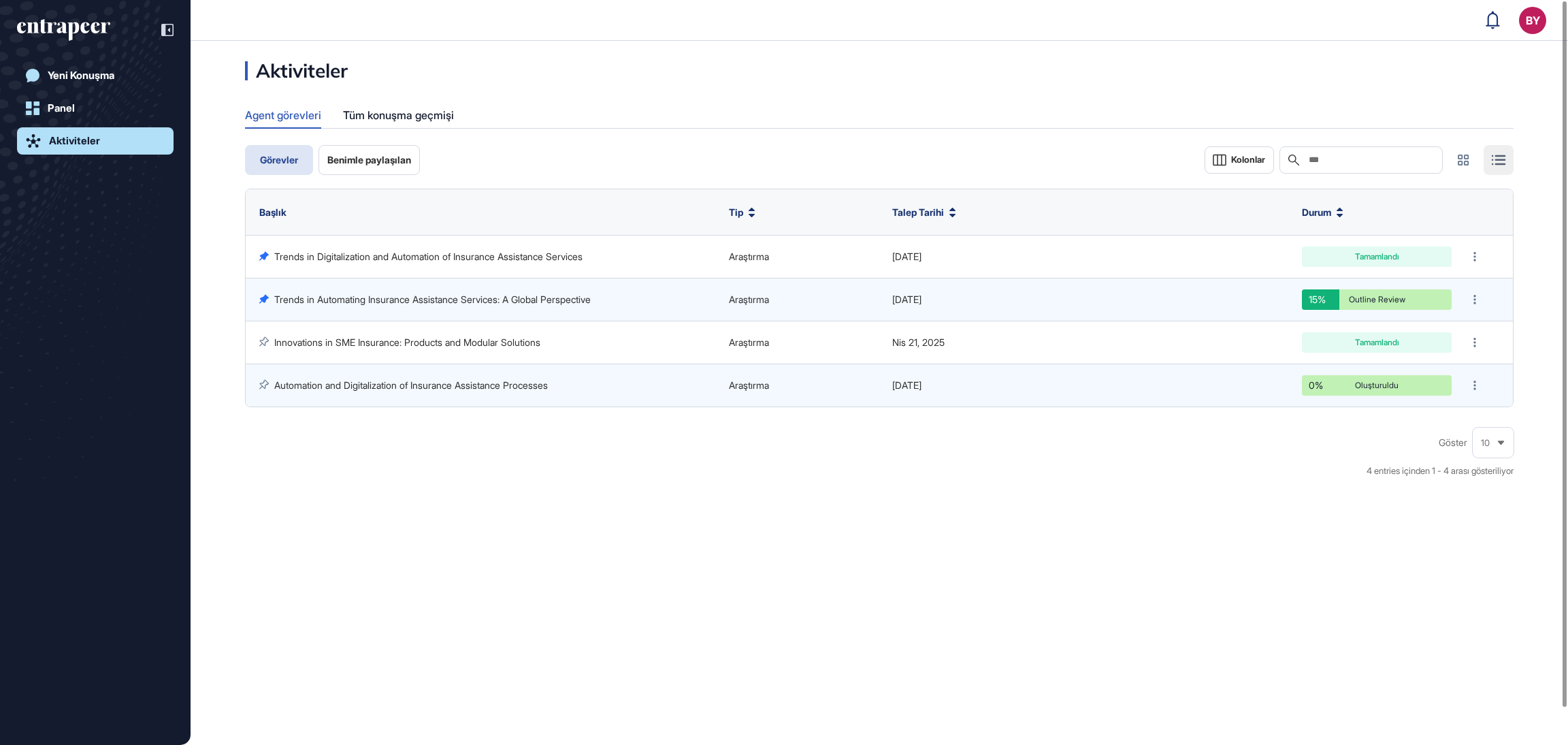
click at [360, 161] on span "Benimle paylaşılan" at bounding box center [369, 160] width 83 height 11
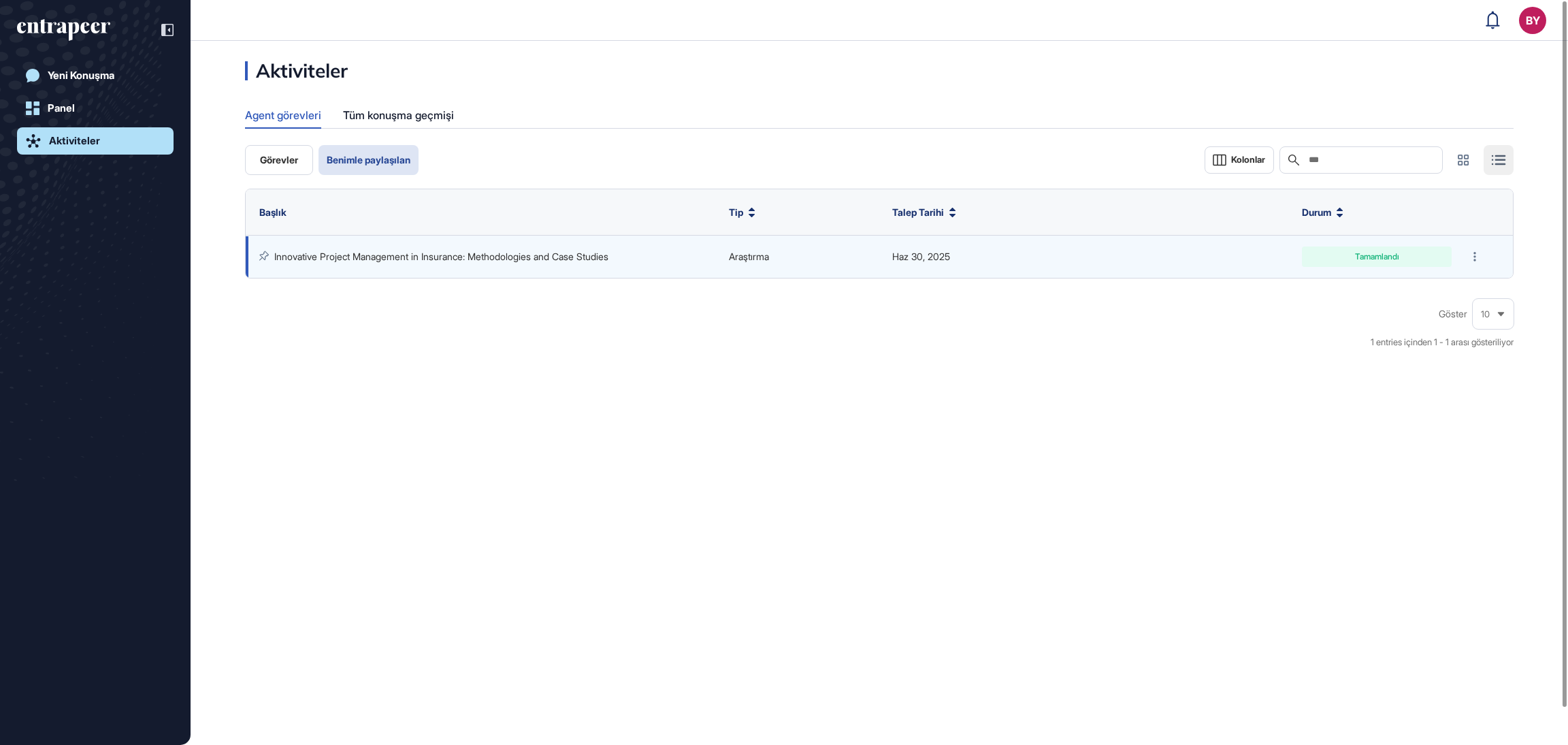
click at [426, 253] on link "Innovative Project Management in Insurance: Methodologies and Case Studies" at bounding box center [441, 256] width 334 height 12
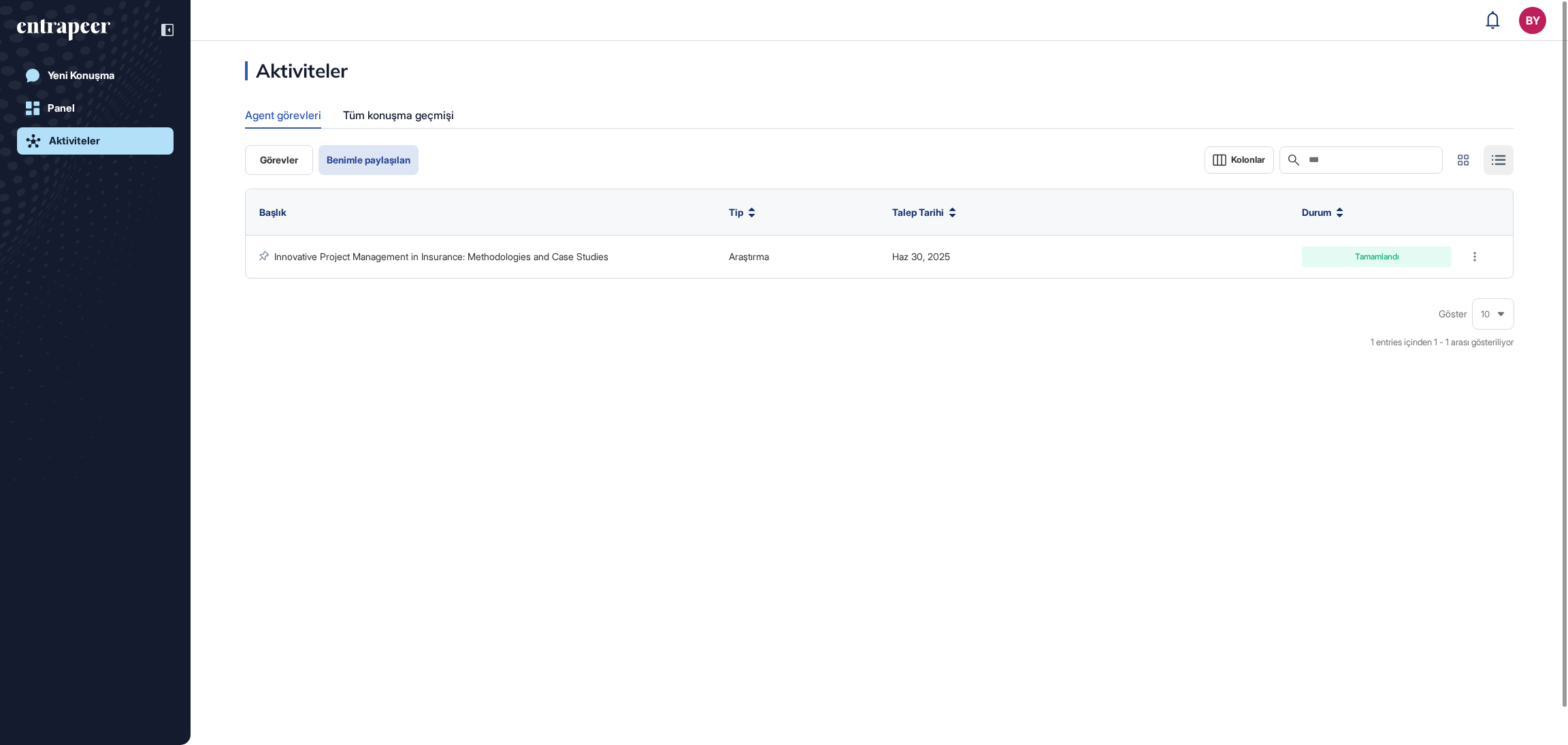
click at [289, 156] on span "Görevler" at bounding box center [278, 160] width 38 height 11
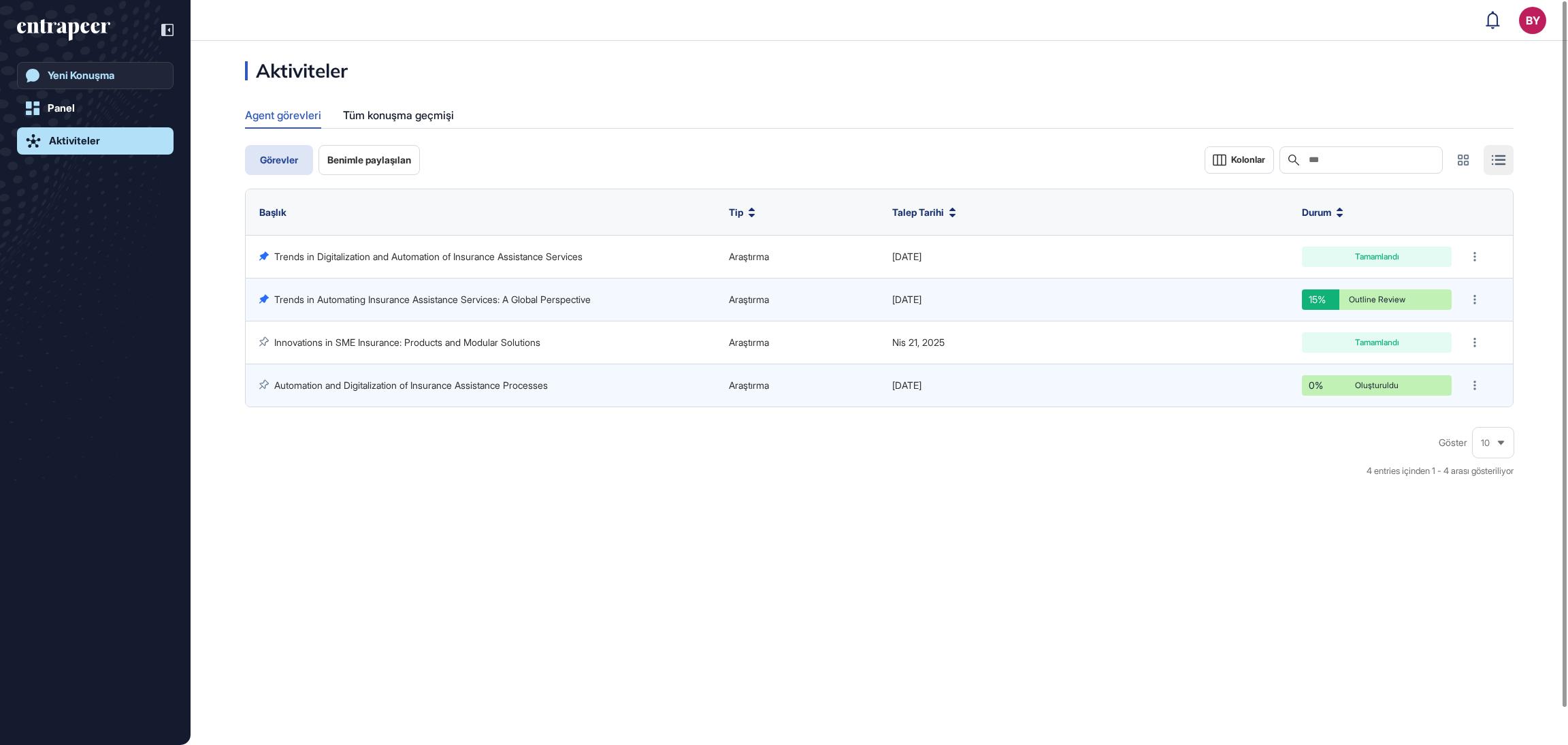
click at [80, 74] on div "Yeni Konuşma" at bounding box center [81, 76] width 67 height 12
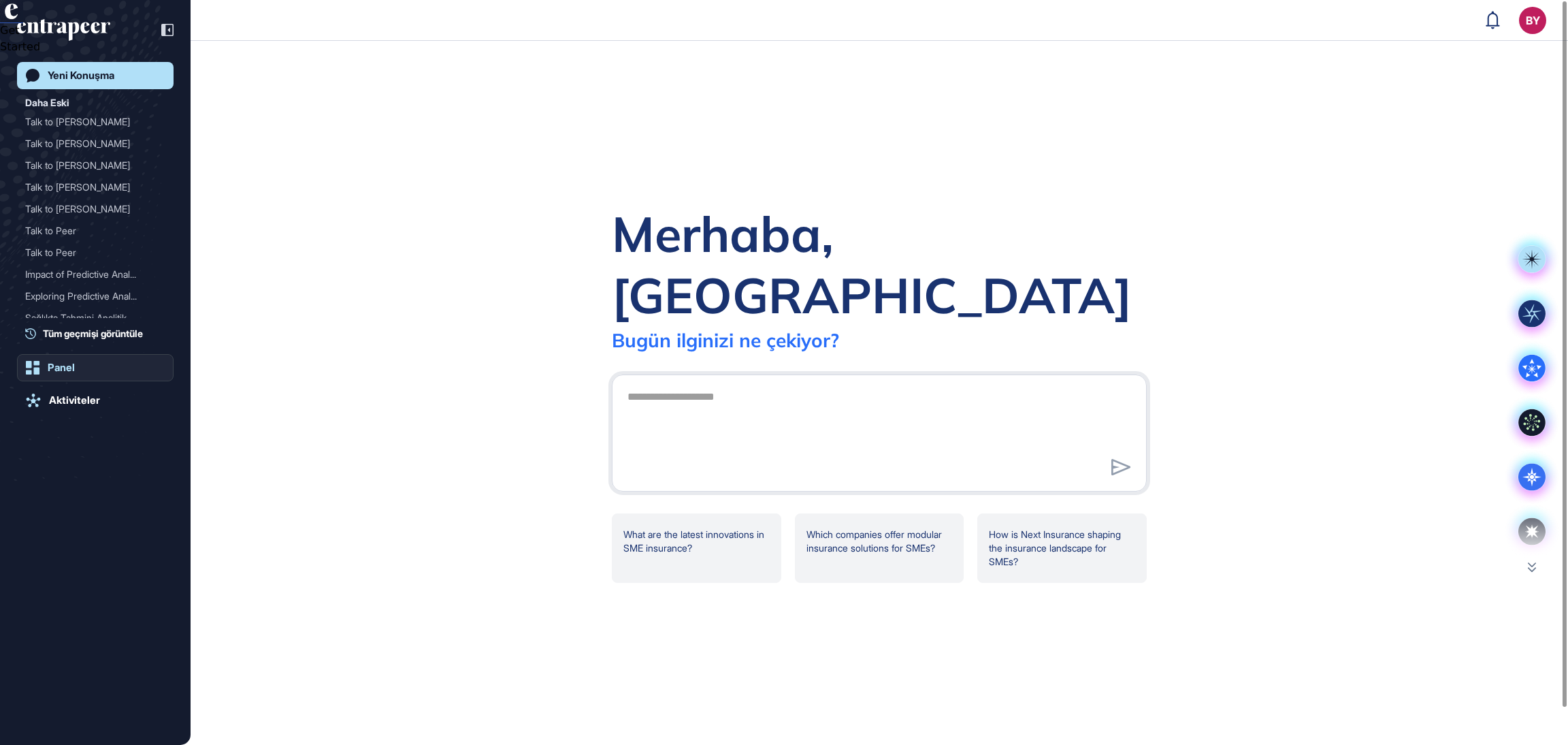
click at [76, 372] on link "Panel" at bounding box center [95, 368] width 156 height 28
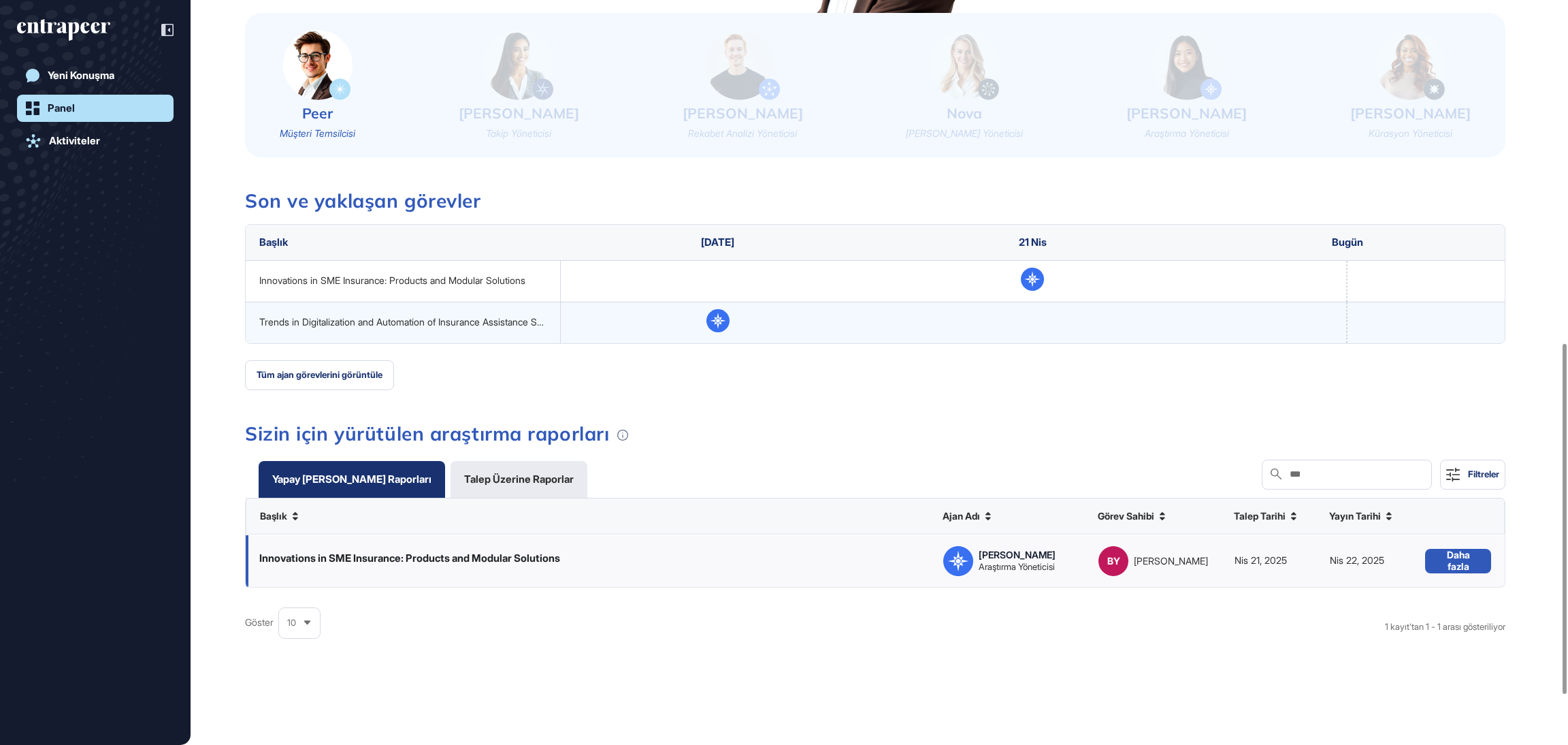
scroll to position [817, 0]
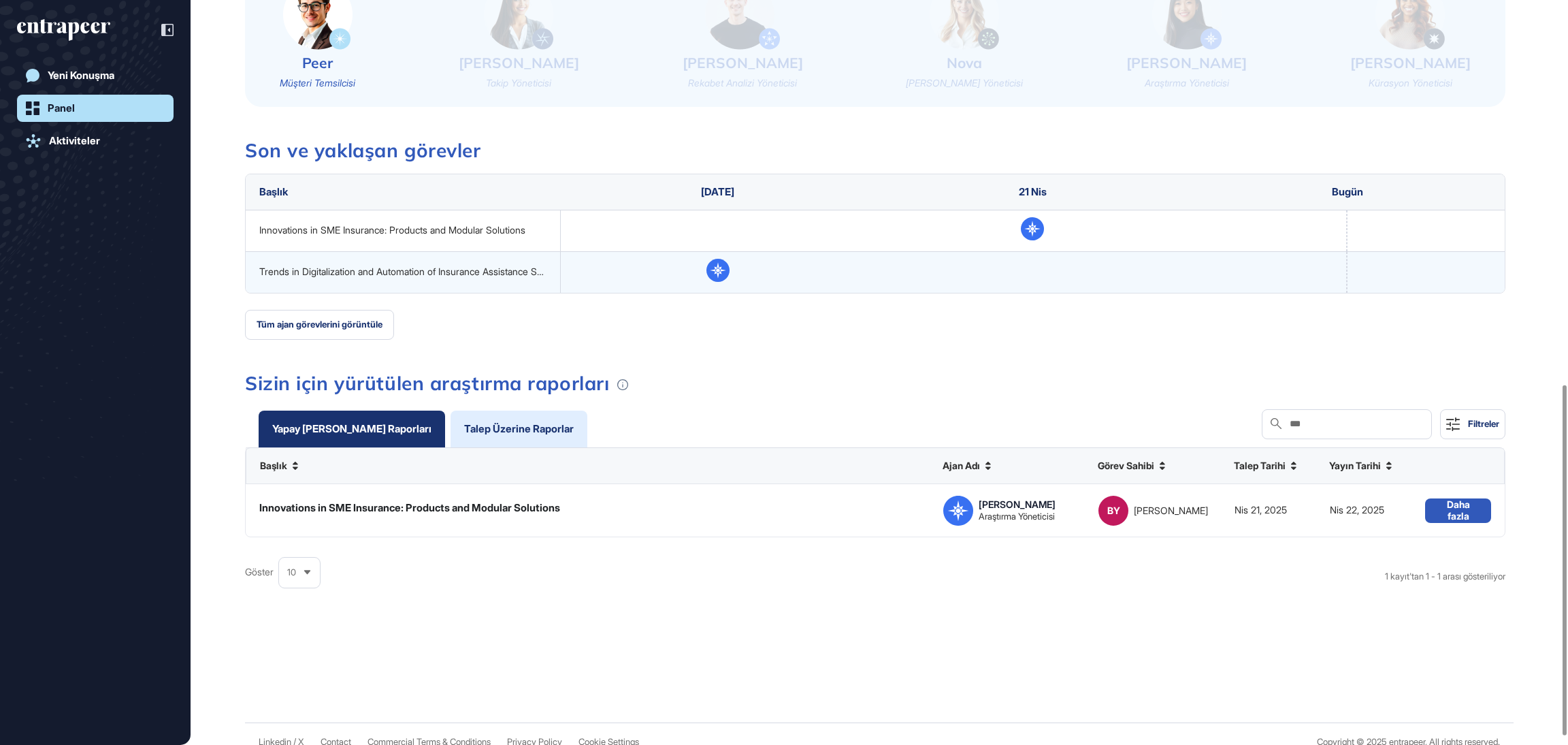
click at [531, 432] on div "Talep Üzerine Raporlar" at bounding box center [519, 428] width 110 height 10
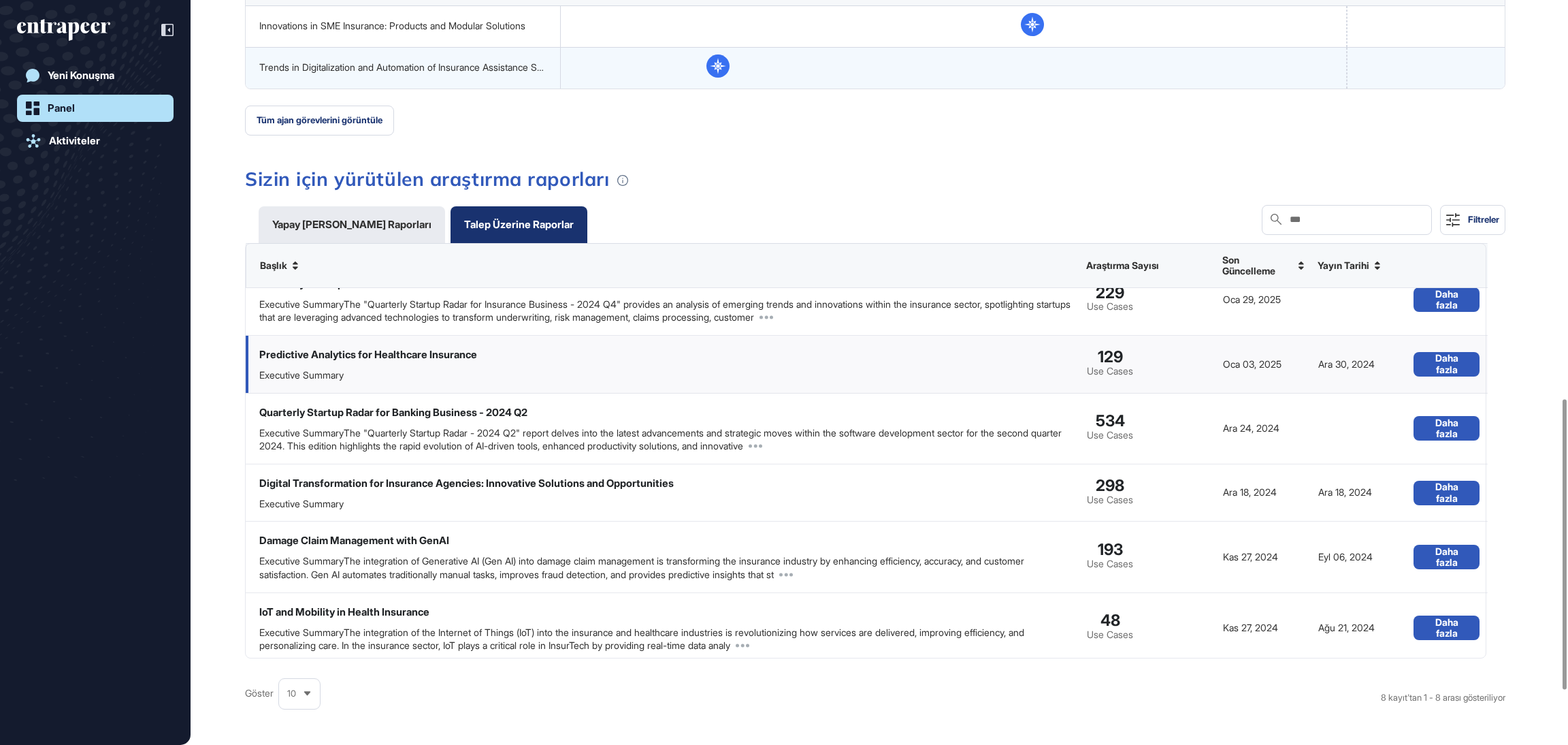
scroll to position [0, 0]
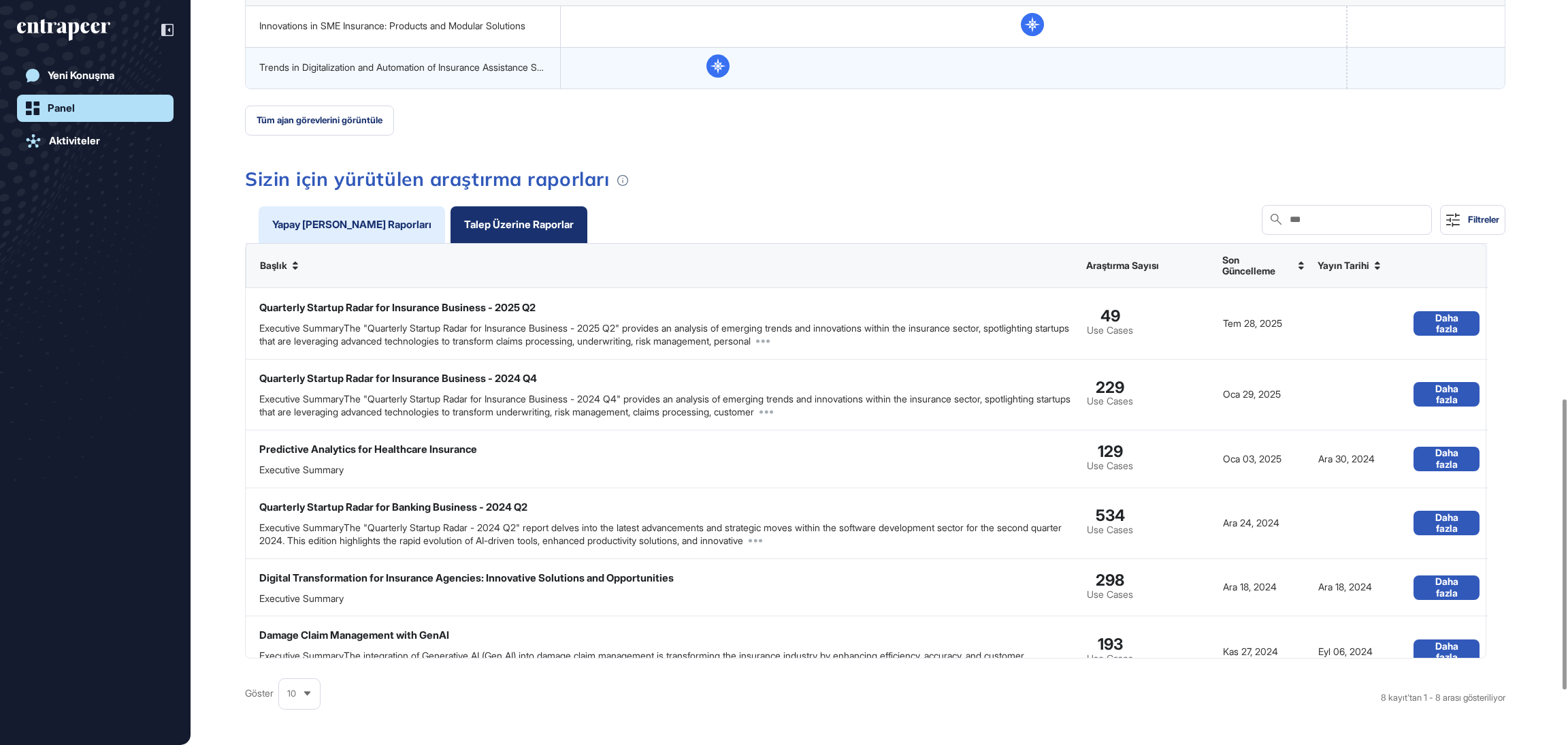
click at [337, 220] on div "Yapay Zekâ Ajanı Raporları" at bounding box center [351, 224] width 159 height 10
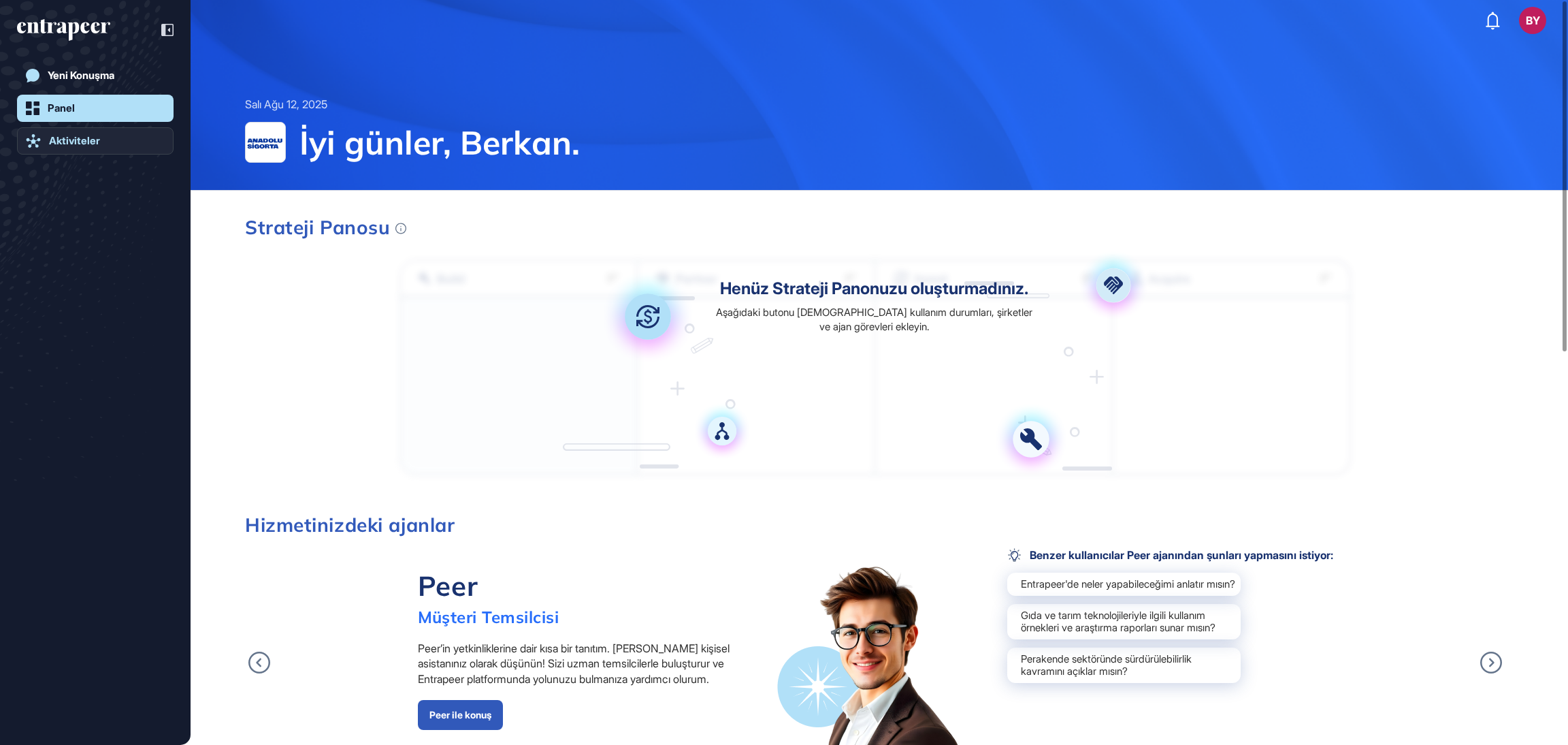
click at [92, 137] on div "Aktiviteler" at bounding box center [74, 141] width 51 height 12
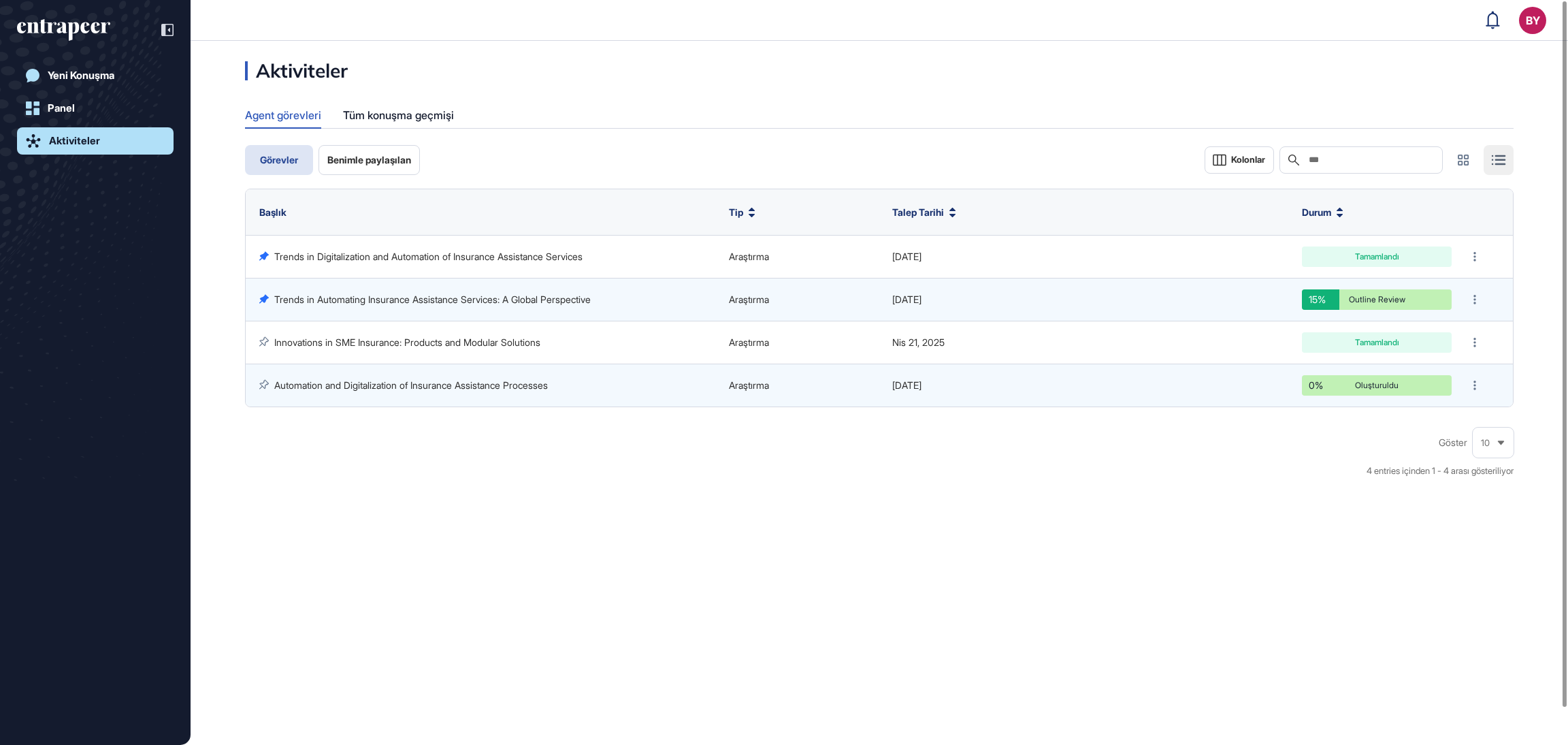
click at [362, 164] on span "Benimle paylaşılan" at bounding box center [369, 160] width 83 height 11
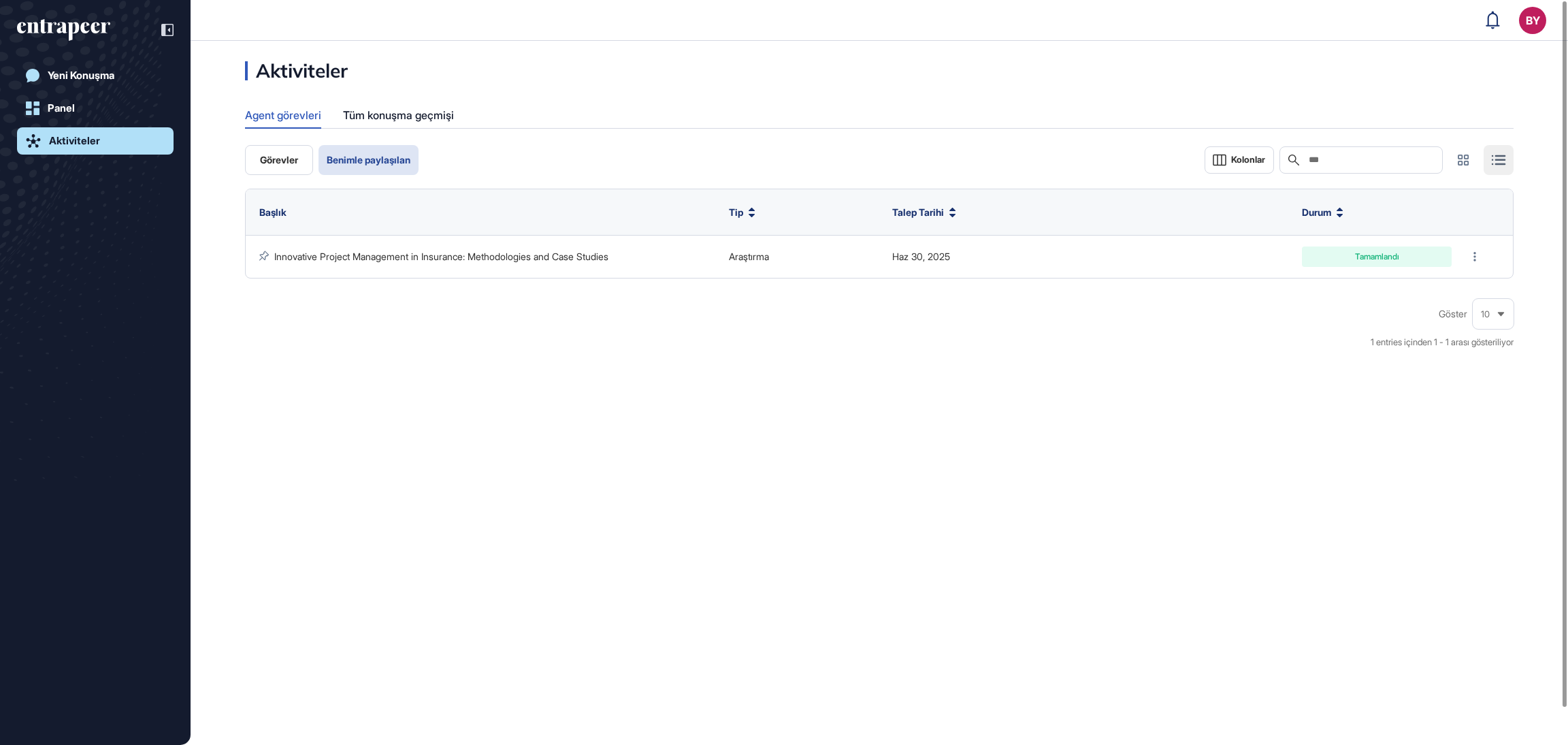
click at [300, 164] on button "Görevler" at bounding box center [279, 159] width 68 height 30
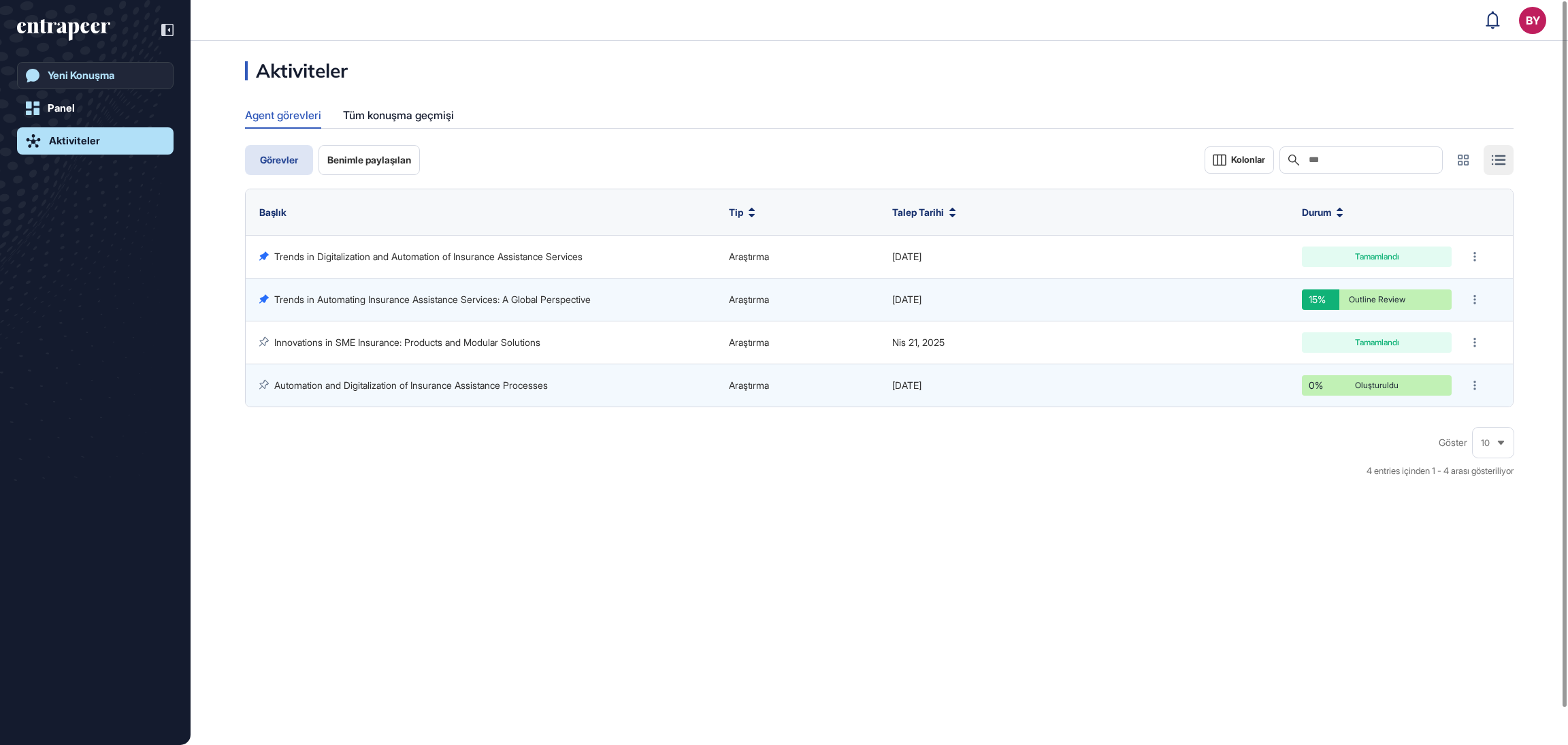
click at [71, 65] on link "Yeni Konuşma" at bounding box center [95, 76] width 156 height 28
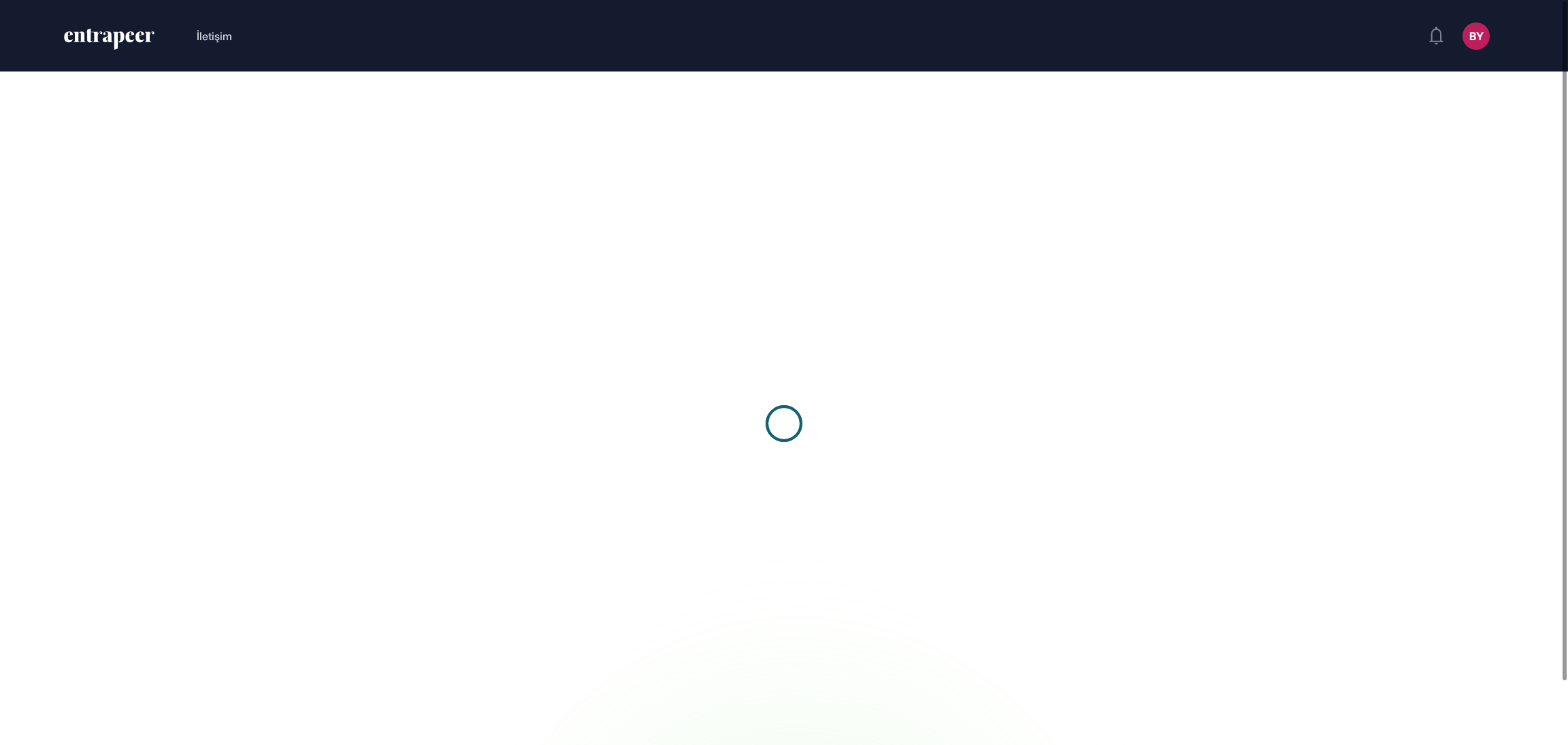
scroll to position [1, 1]
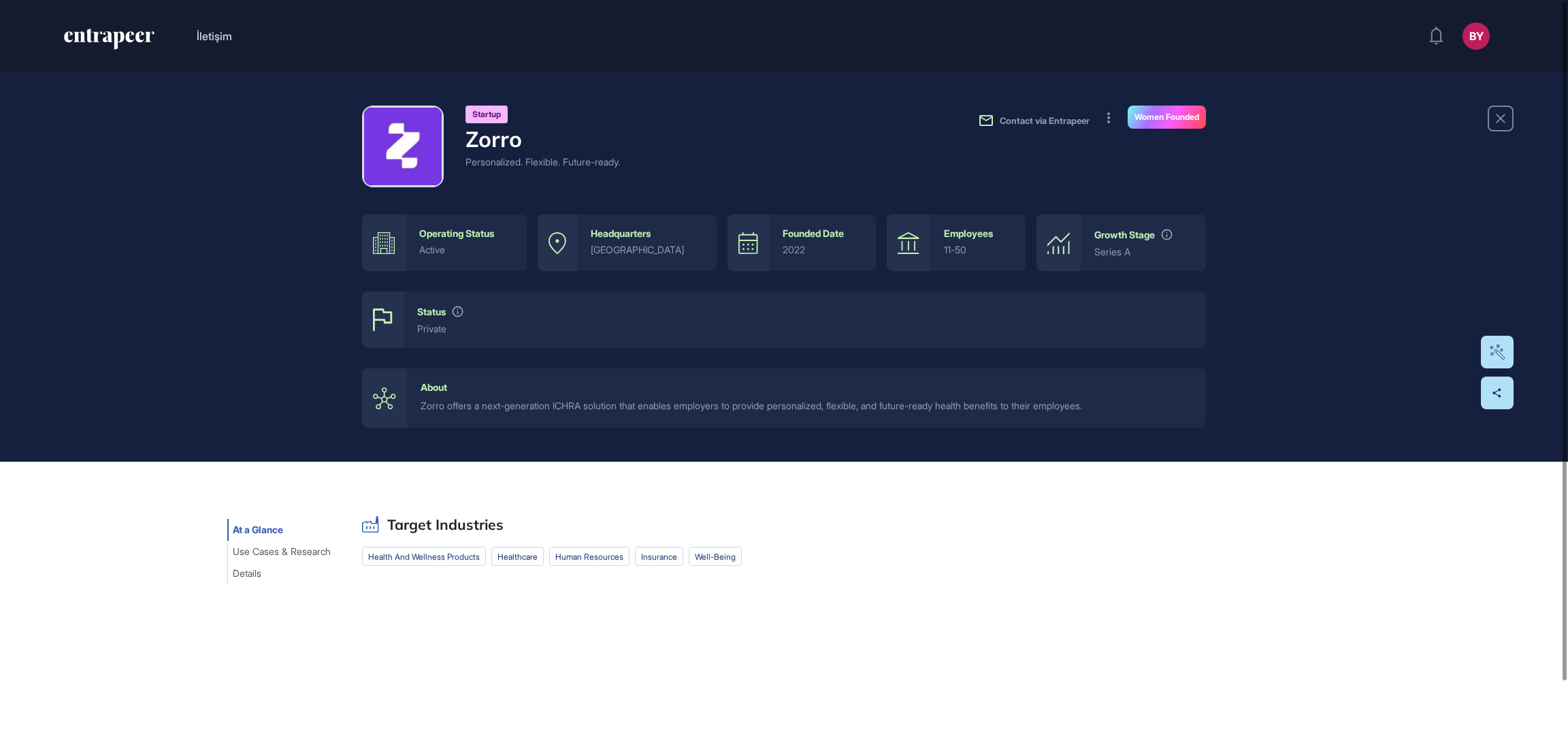
click at [409, 149] on img at bounding box center [402, 146] width 78 height 78
click at [294, 555] on span "Use Cases & Research" at bounding box center [282, 551] width 98 height 11
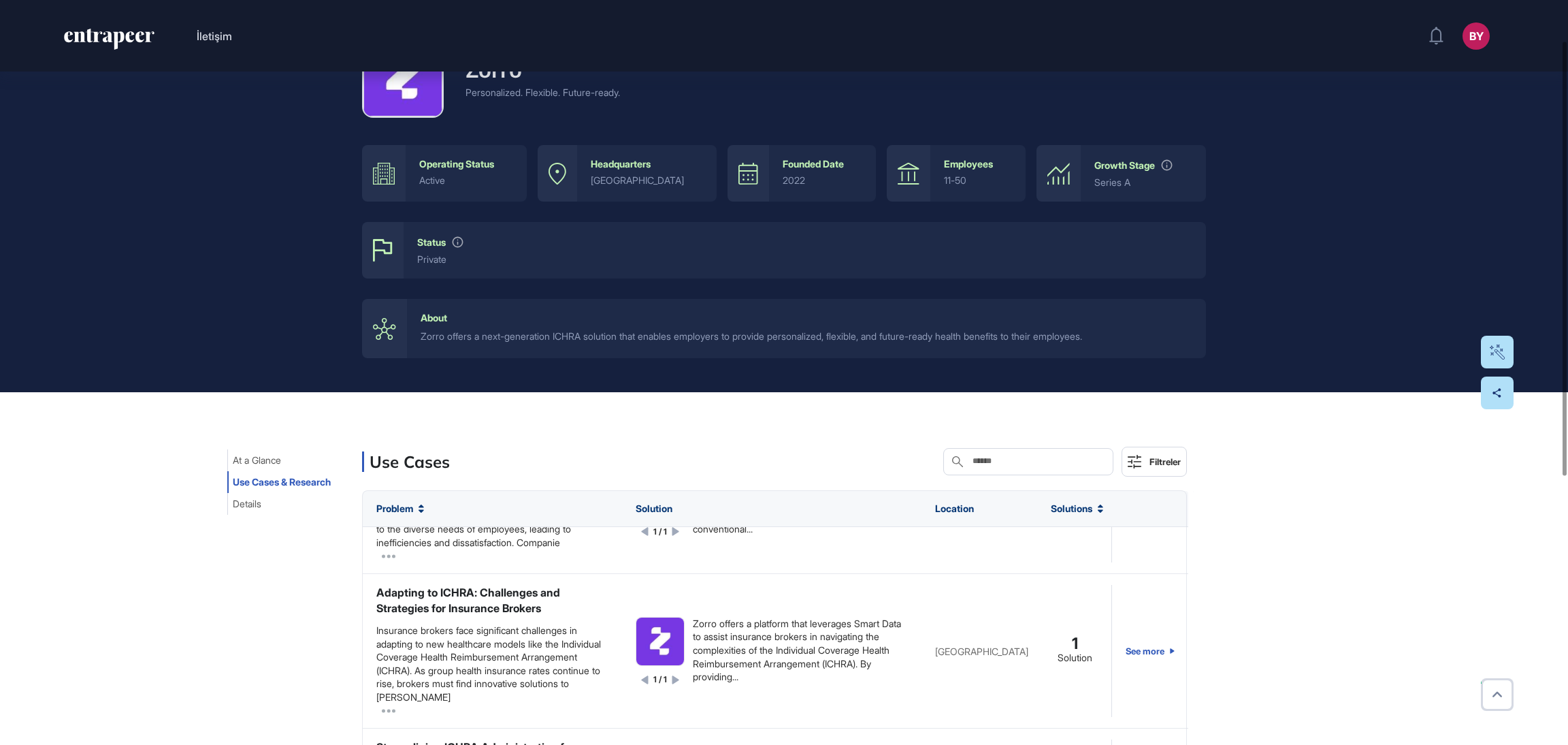
scroll to position [204, 0]
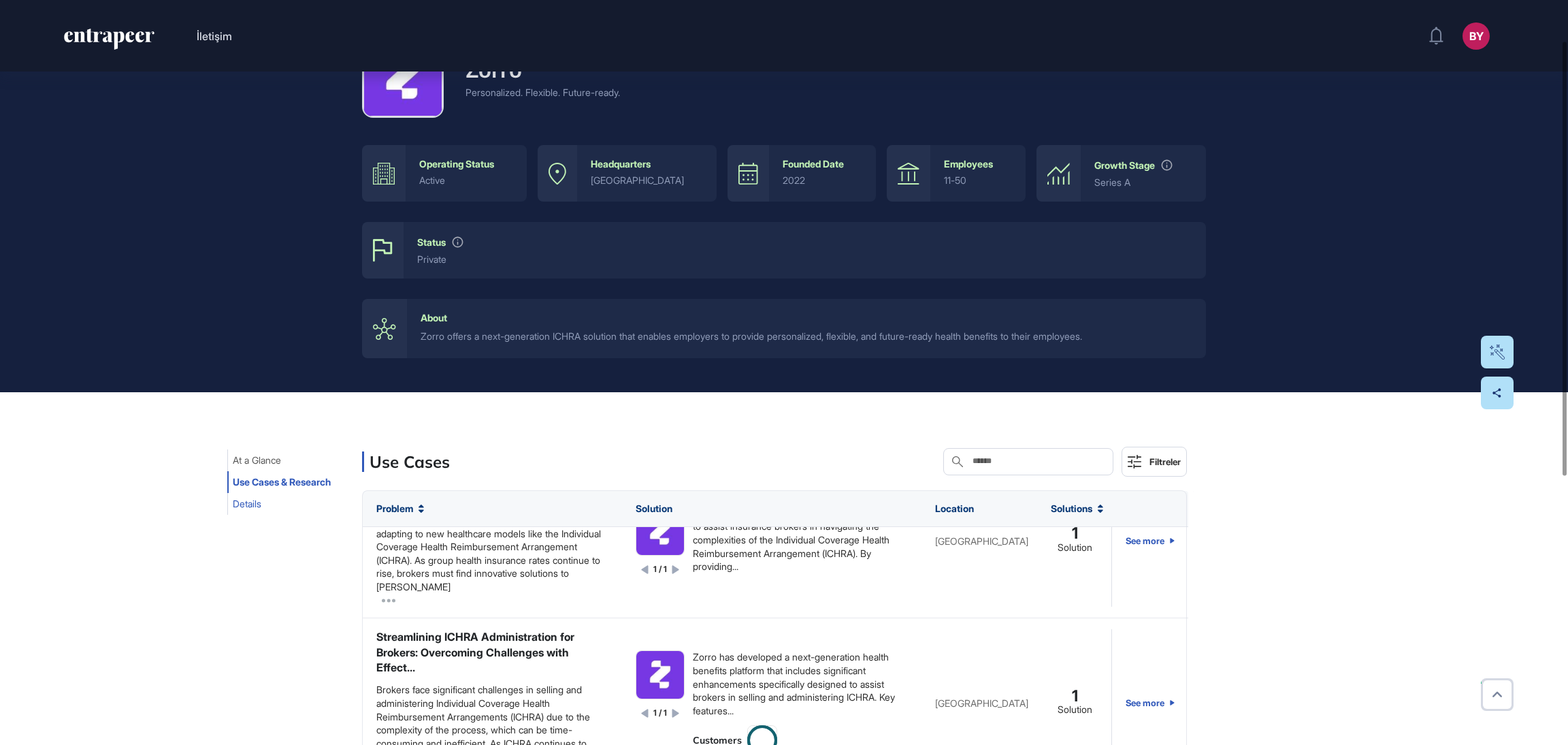
click at [258, 498] on span "Details" at bounding box center [247, 504] width 28 height 11
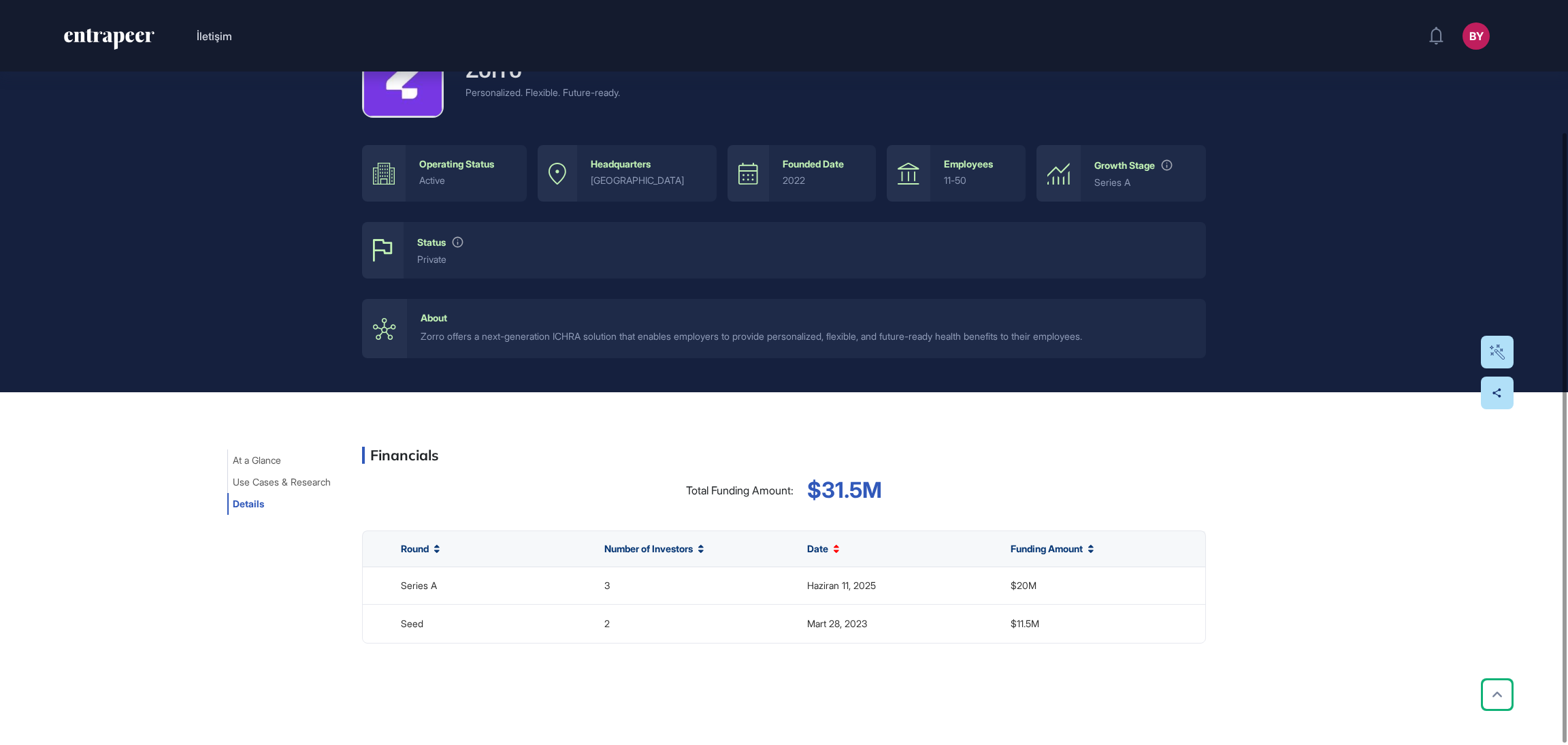
scroll to position [176, 0]
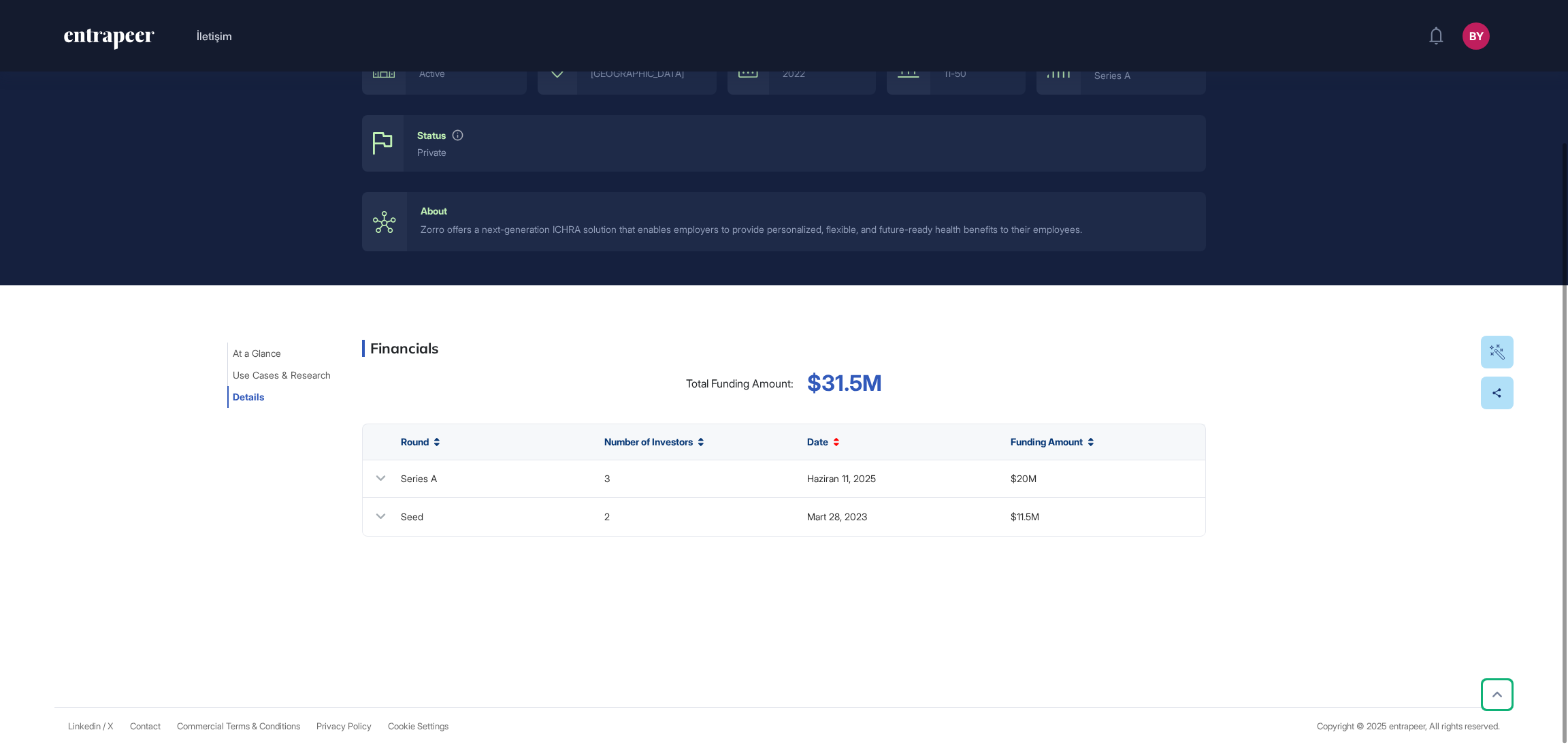
click at [543, 610] on div "startup Zorro Personalized. Flexible. Future-ready. Contact via Entrapeer Women…" at bounding box center [784, 300] width 1568 height 811
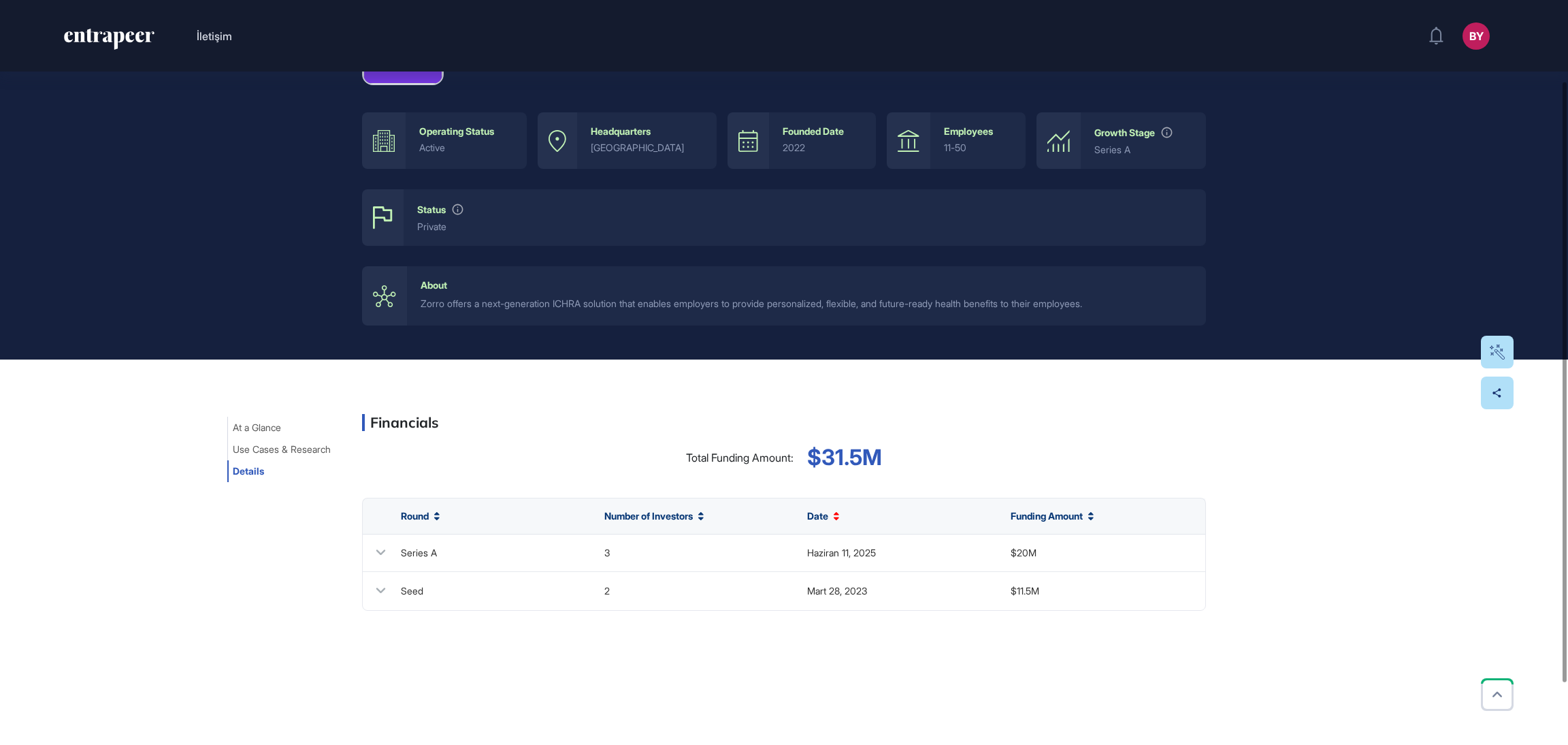
scroll to position [0, 0]
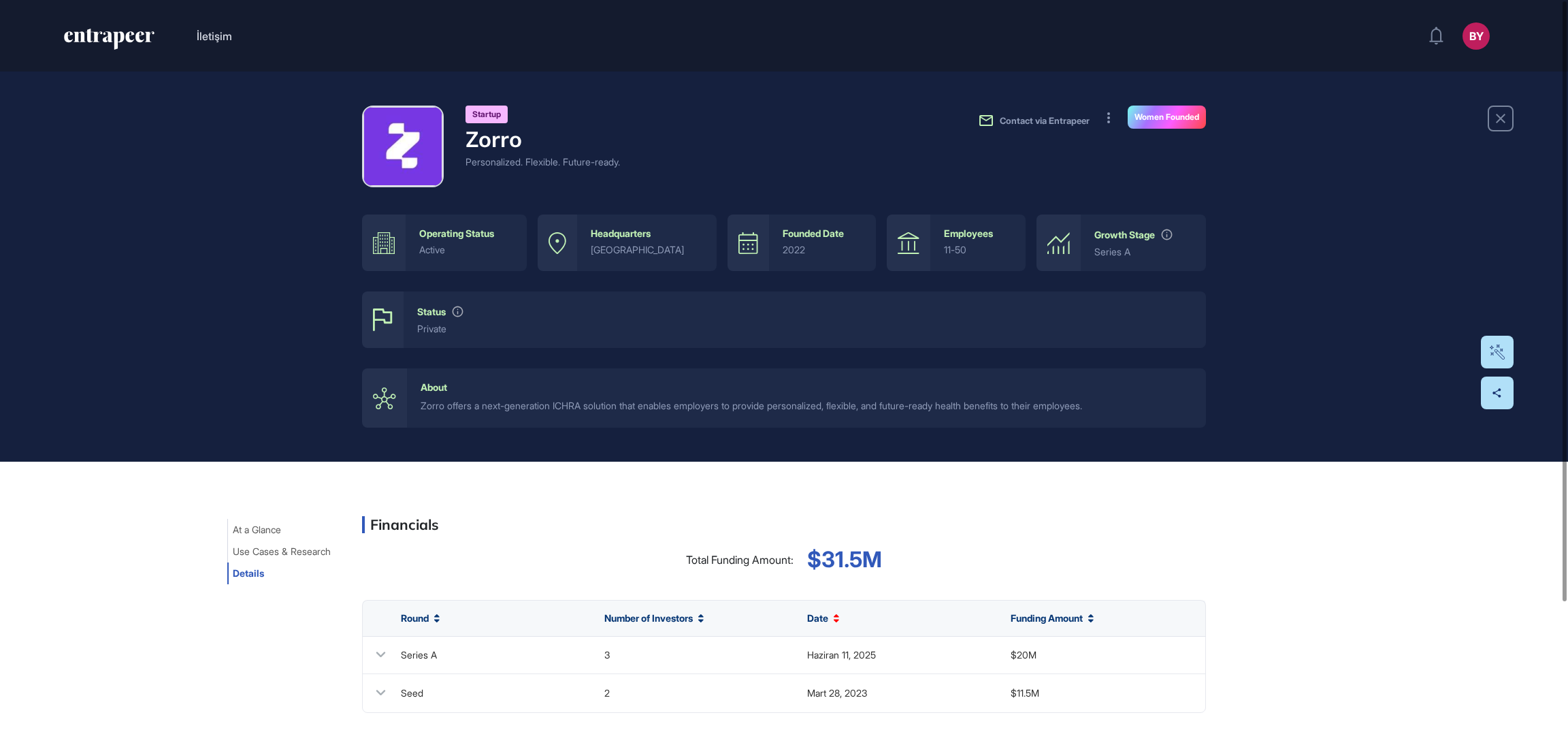
click at [798, 249] on div "2022" at bounding box center [823, 250] width 81 height 11
click at [476, 385] on div "About" at bounding box center [806, 387] width 772 height 11
click at [486, 139] on h4 "Zorro" at bounding box center [543, 139] width 154 height 26
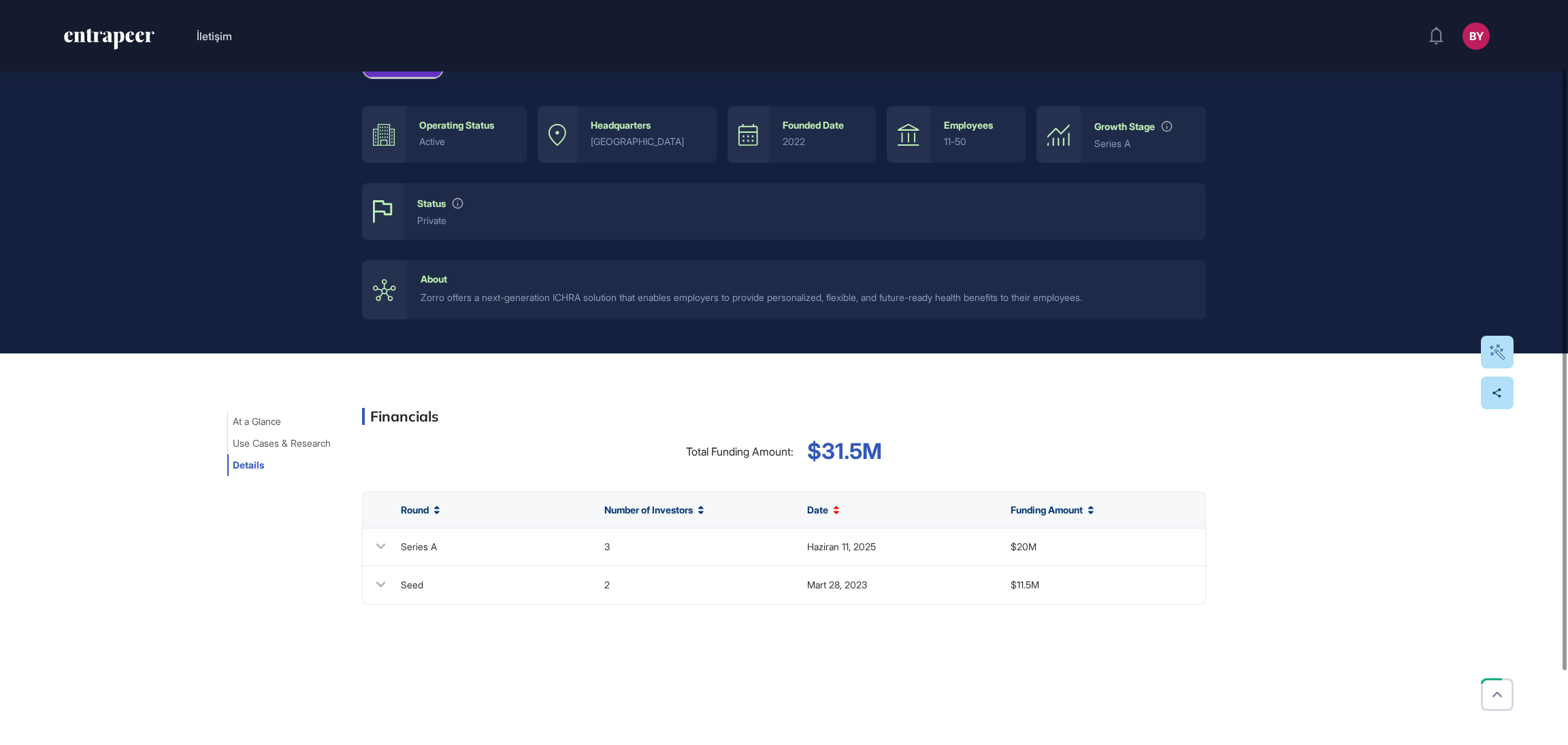
scroll to position [74, 0]
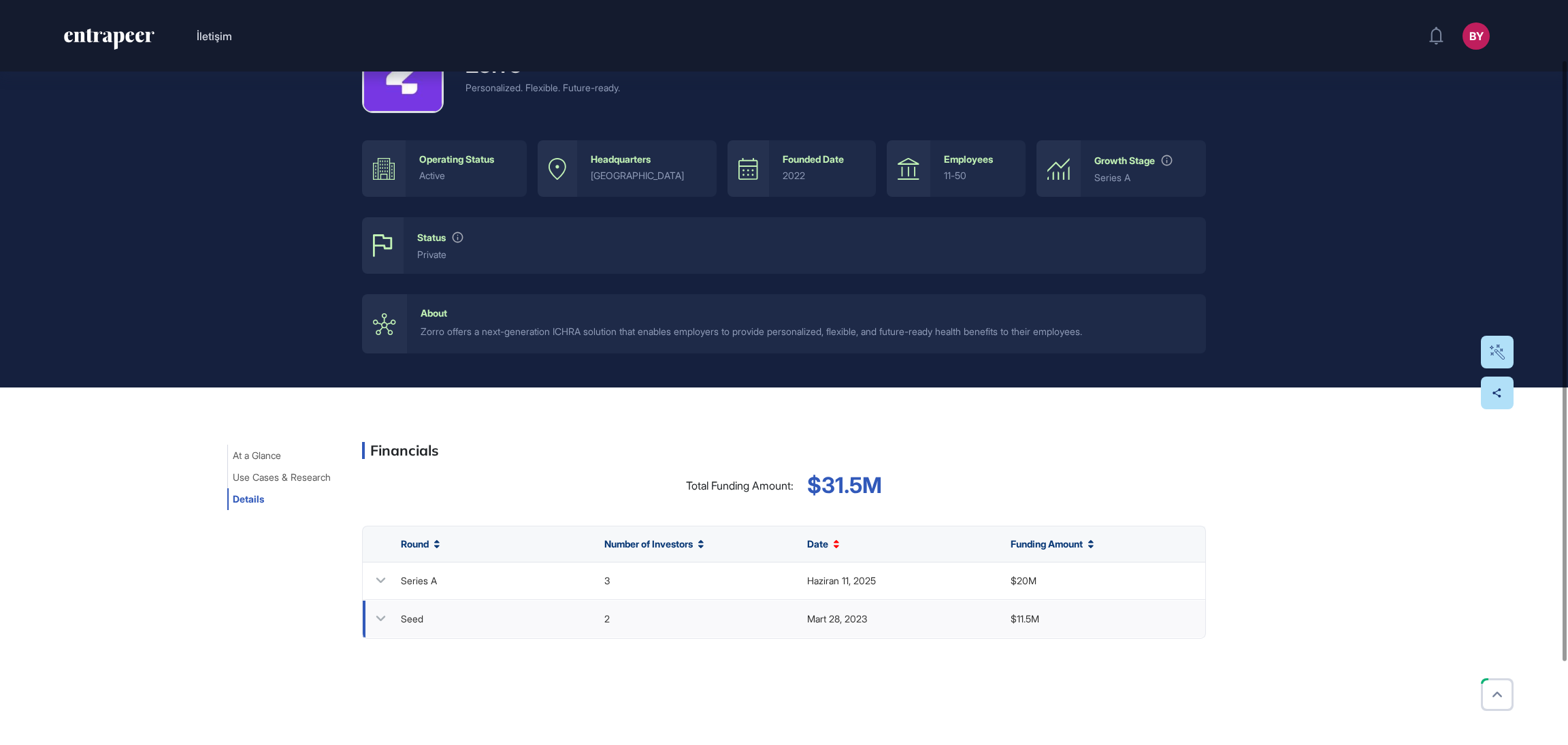
click at [422, 625] on div "Seed" at bounding box center [412, 620] width 23 height 14
click at [372, 619] on icon at bounding box center [380, 618] width 20 height 20
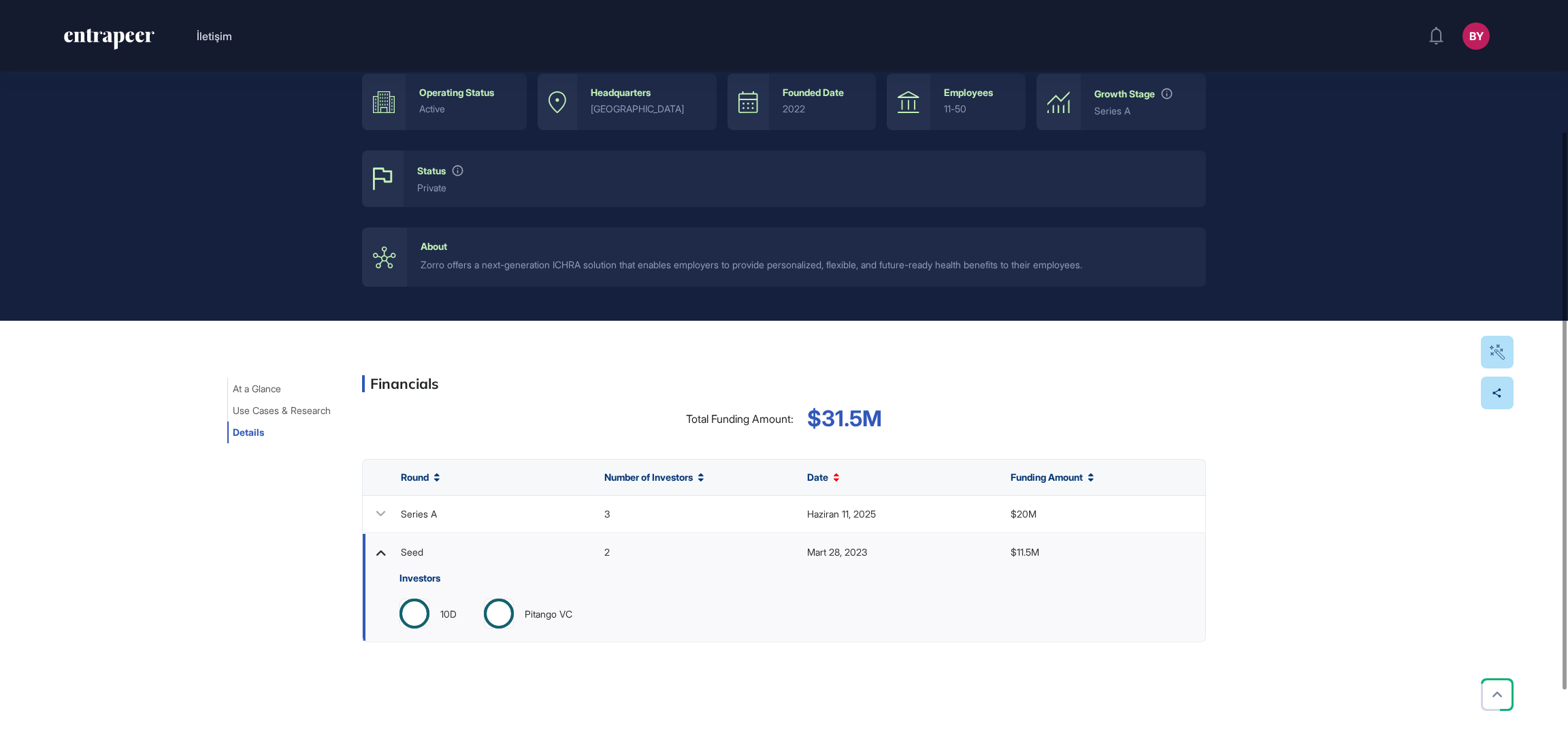
scroll to position [176, 0]
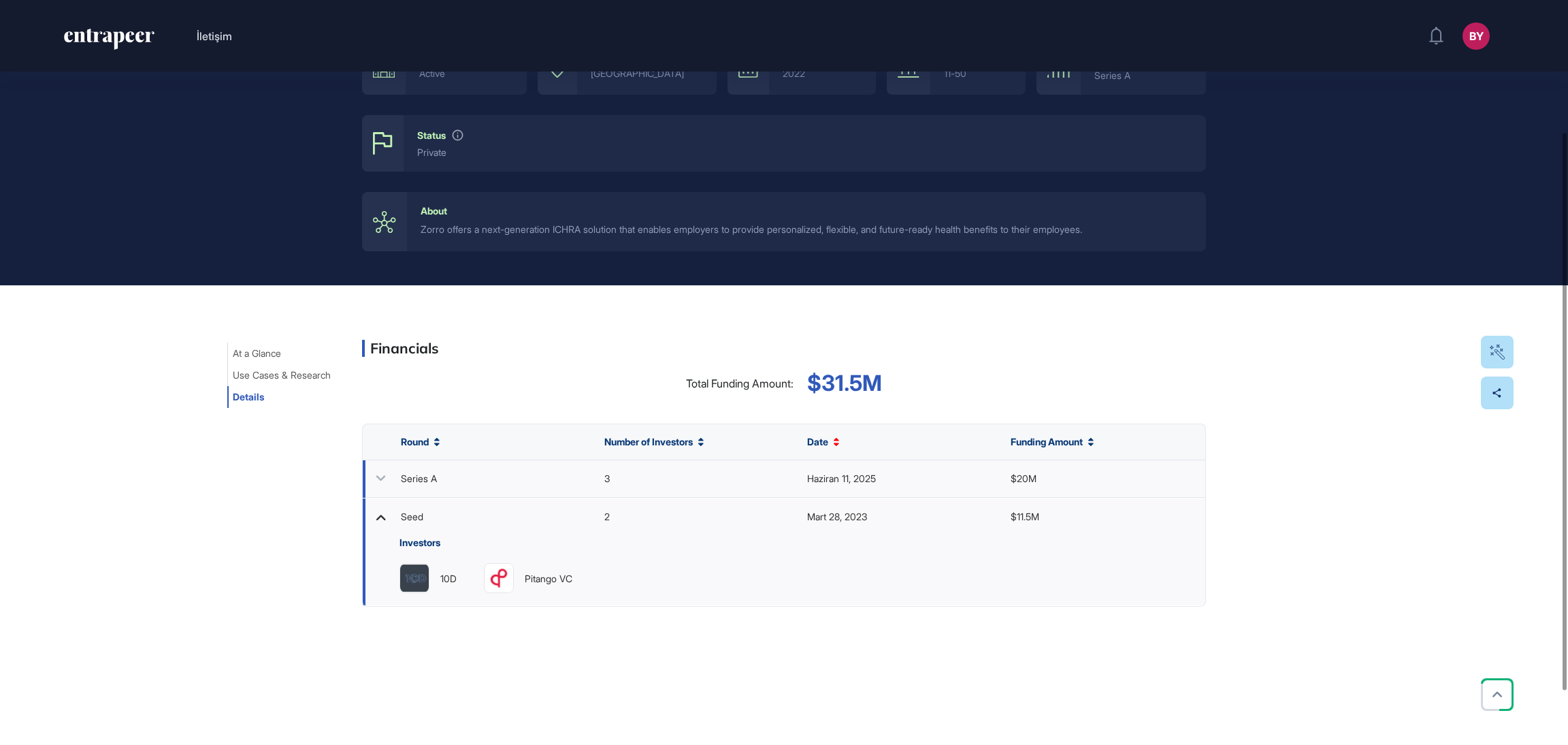
click at [386, 479] on icon at bounding box center [380, 478] width 20 height 20
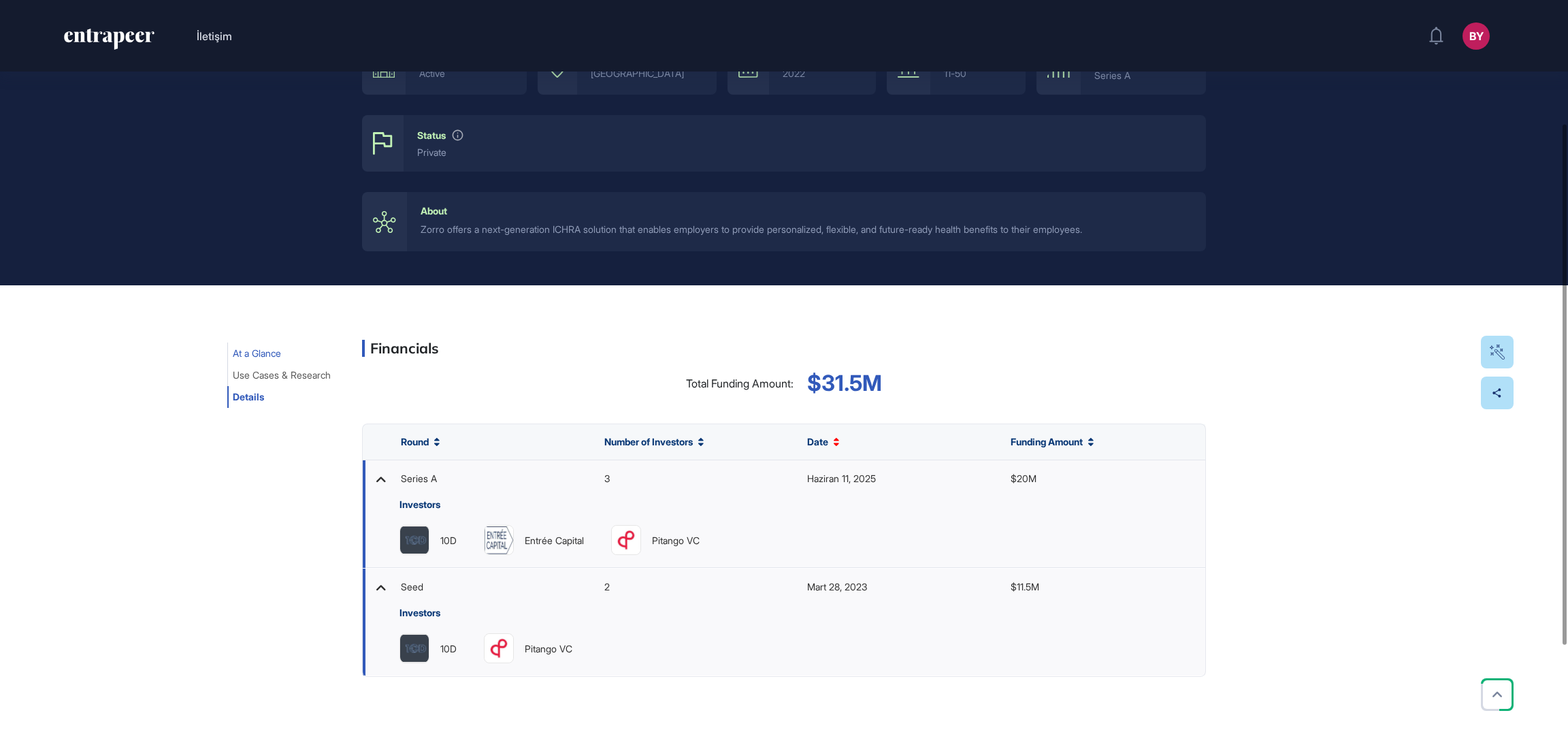
click at [266, 357] on span "At a Glance" at bounding box center [257, 354] width 48 height 11
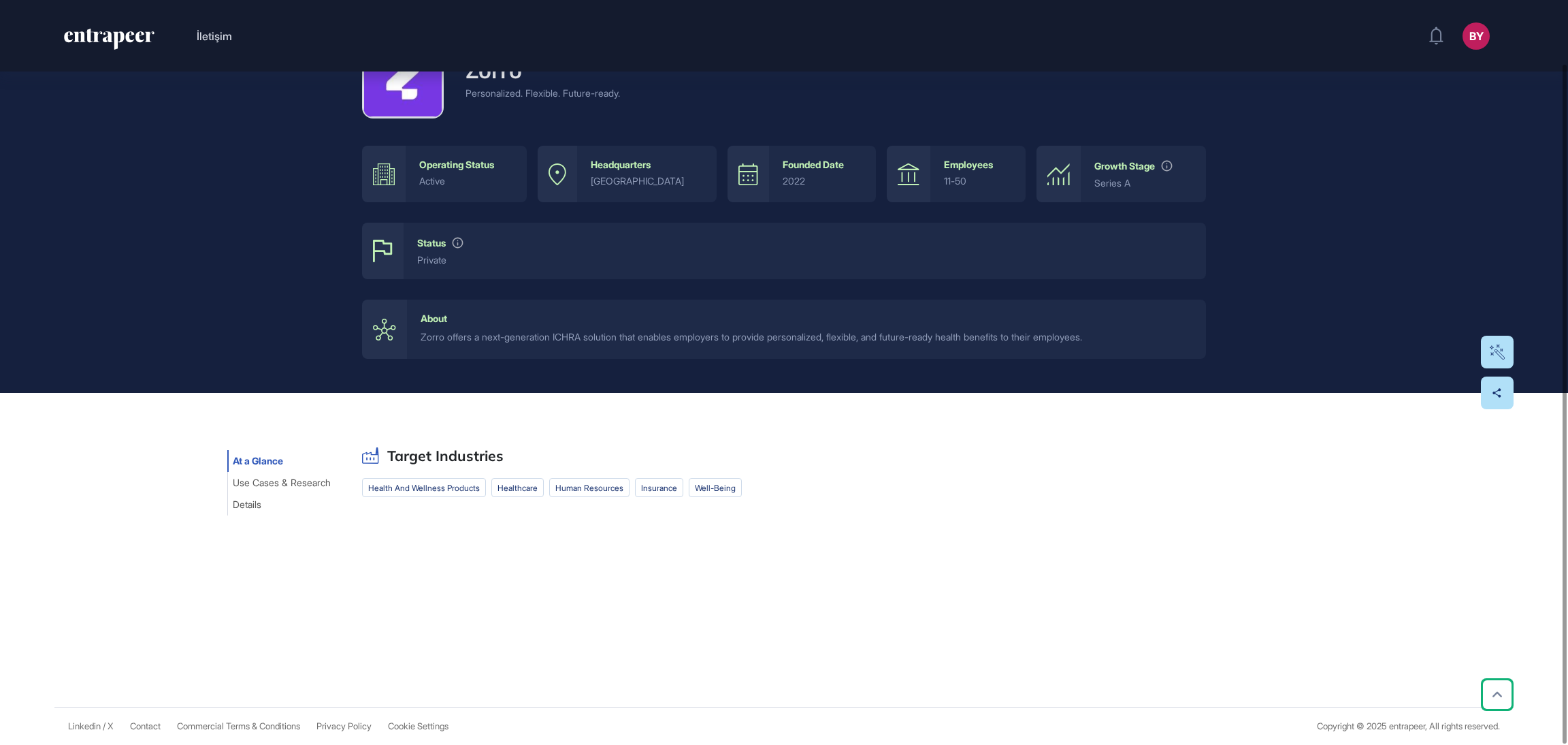
scroll to position [70, 0]
click at [282, 478] on span "Use Cases & Research" at bounding box center [282, 482] width 98 height 11
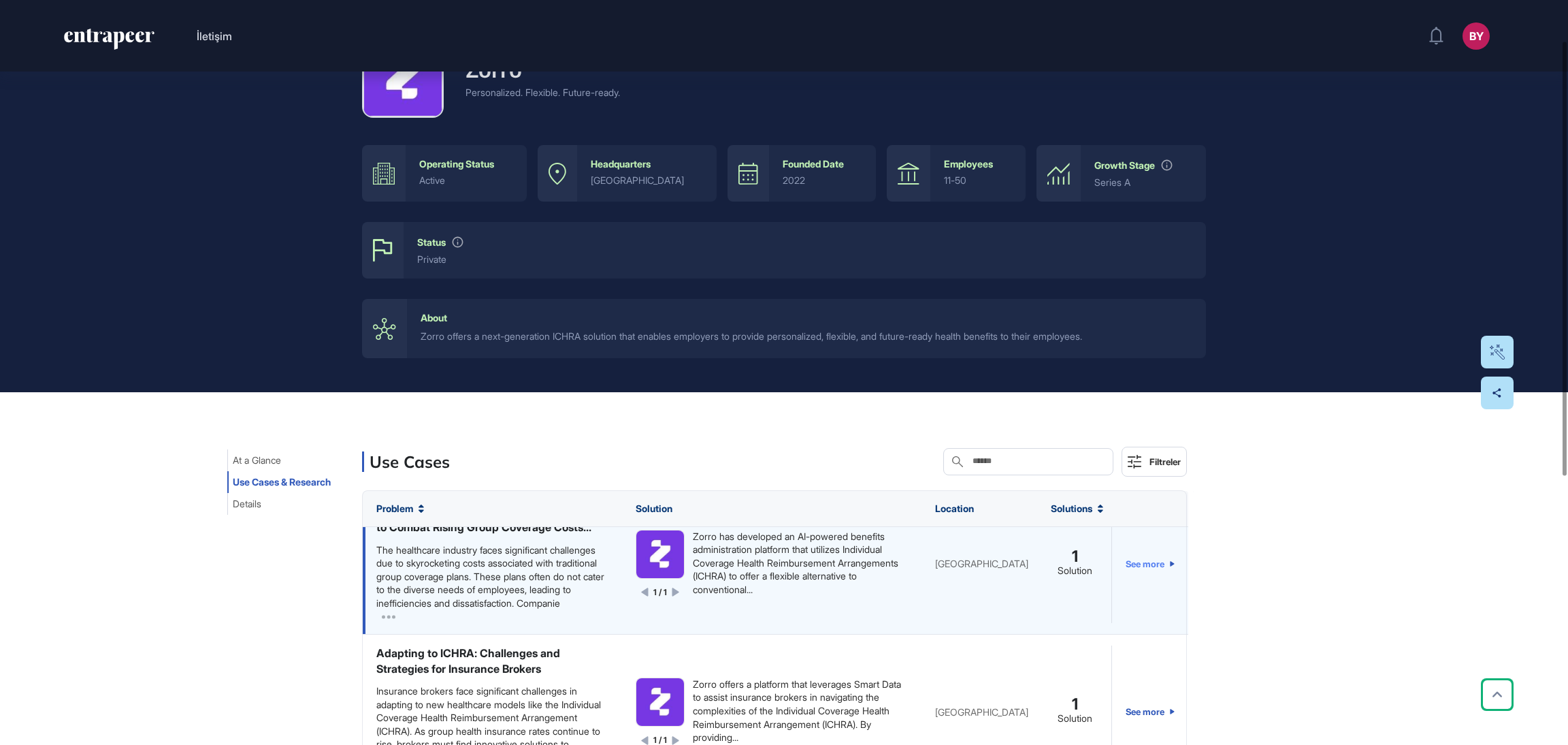
scroll to position [0, 0]
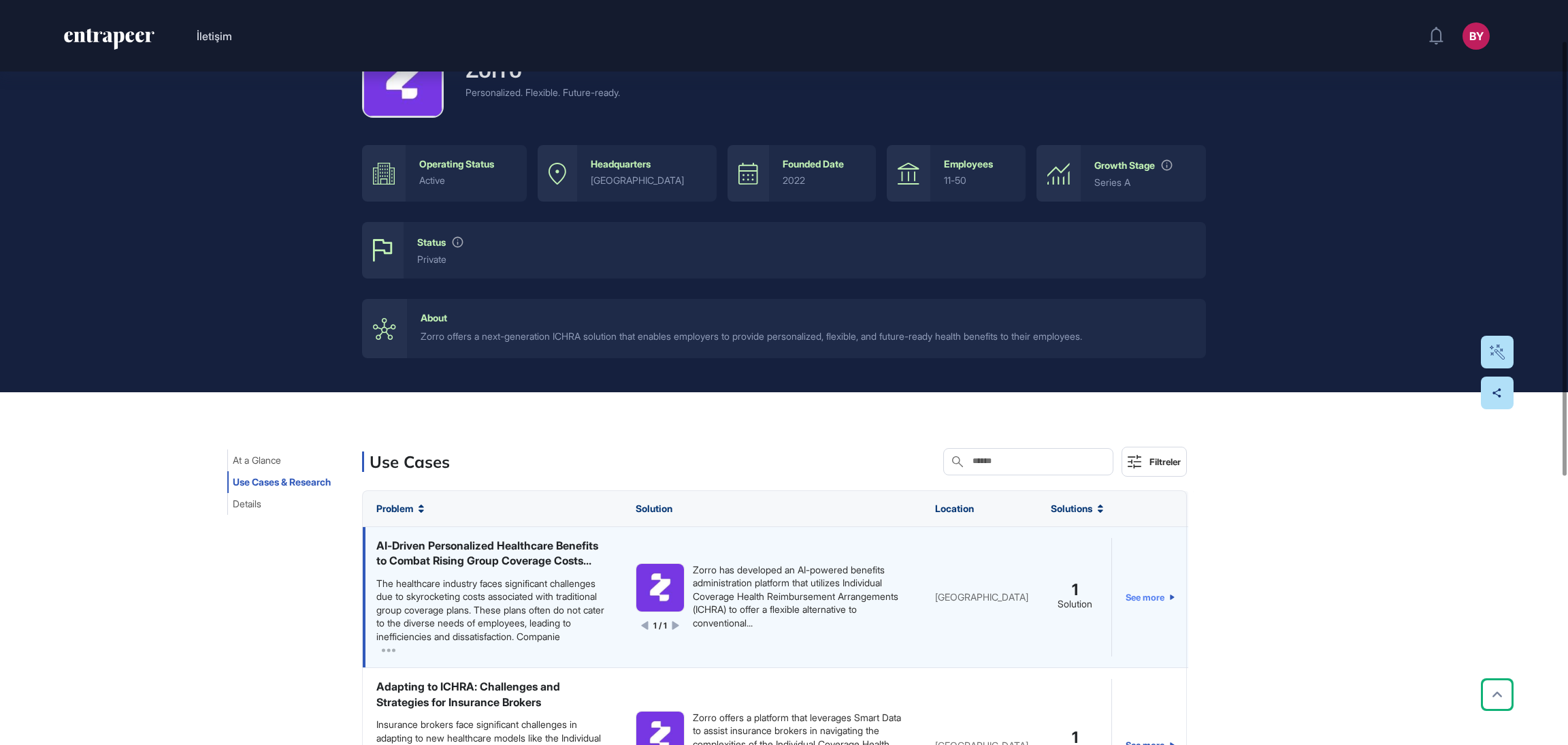
click at [1141, 613] on link "See more" at bounding box center [1150, 597] width 49 height 119
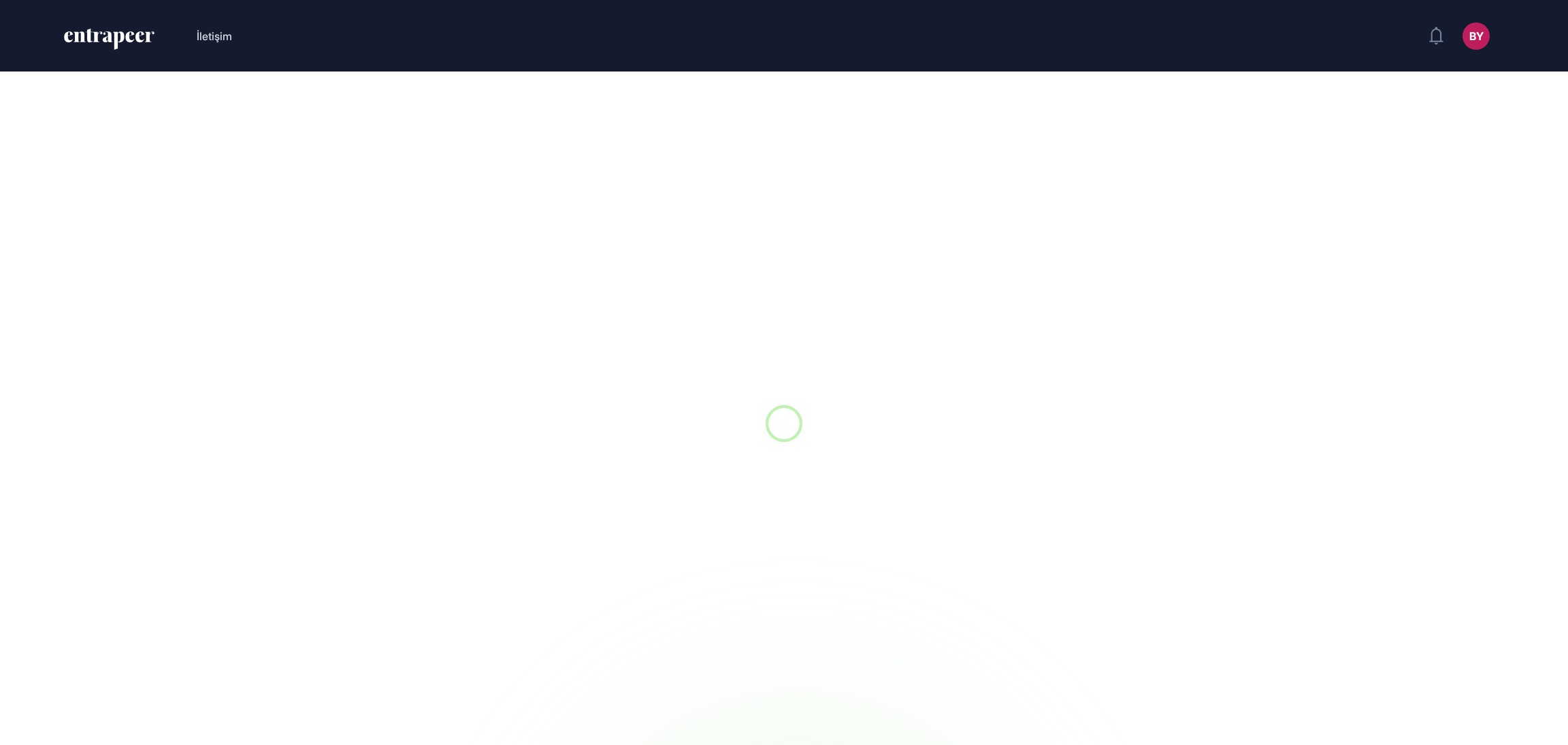
scroll to position [1, 1]
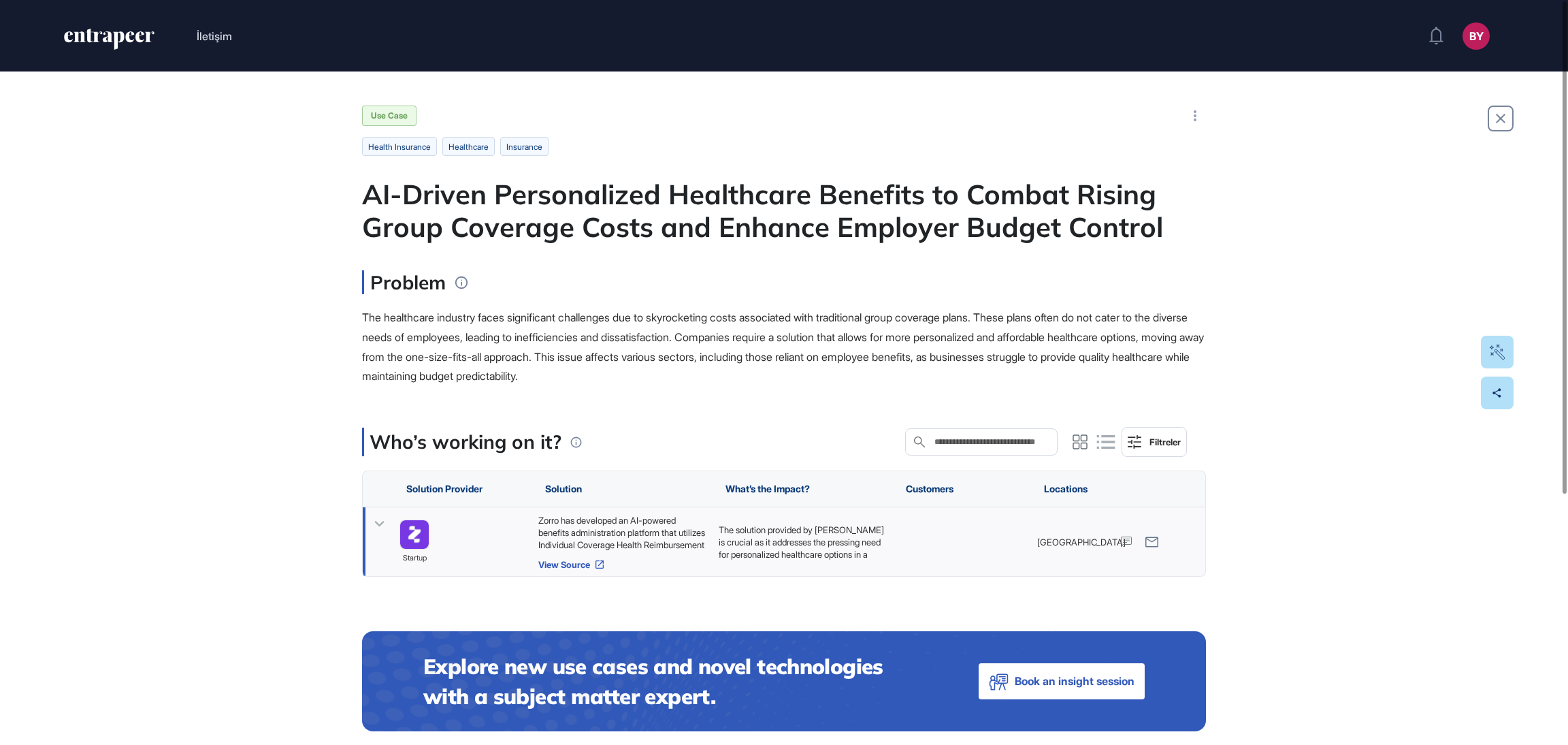
click at [562, 568] on link "View Source" at bounding box center [621, 564] width 167 height 11
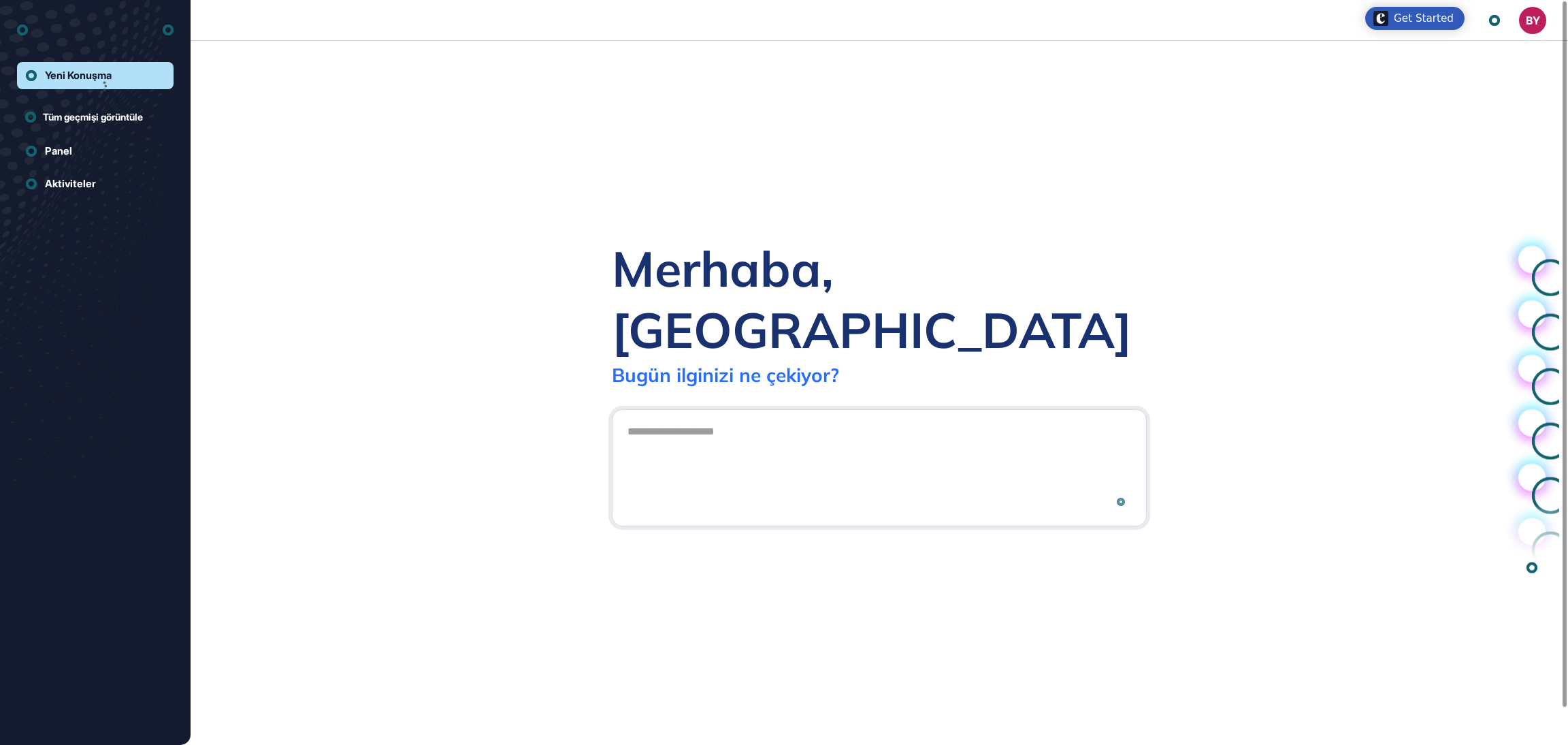
scroll to position [1, 1]
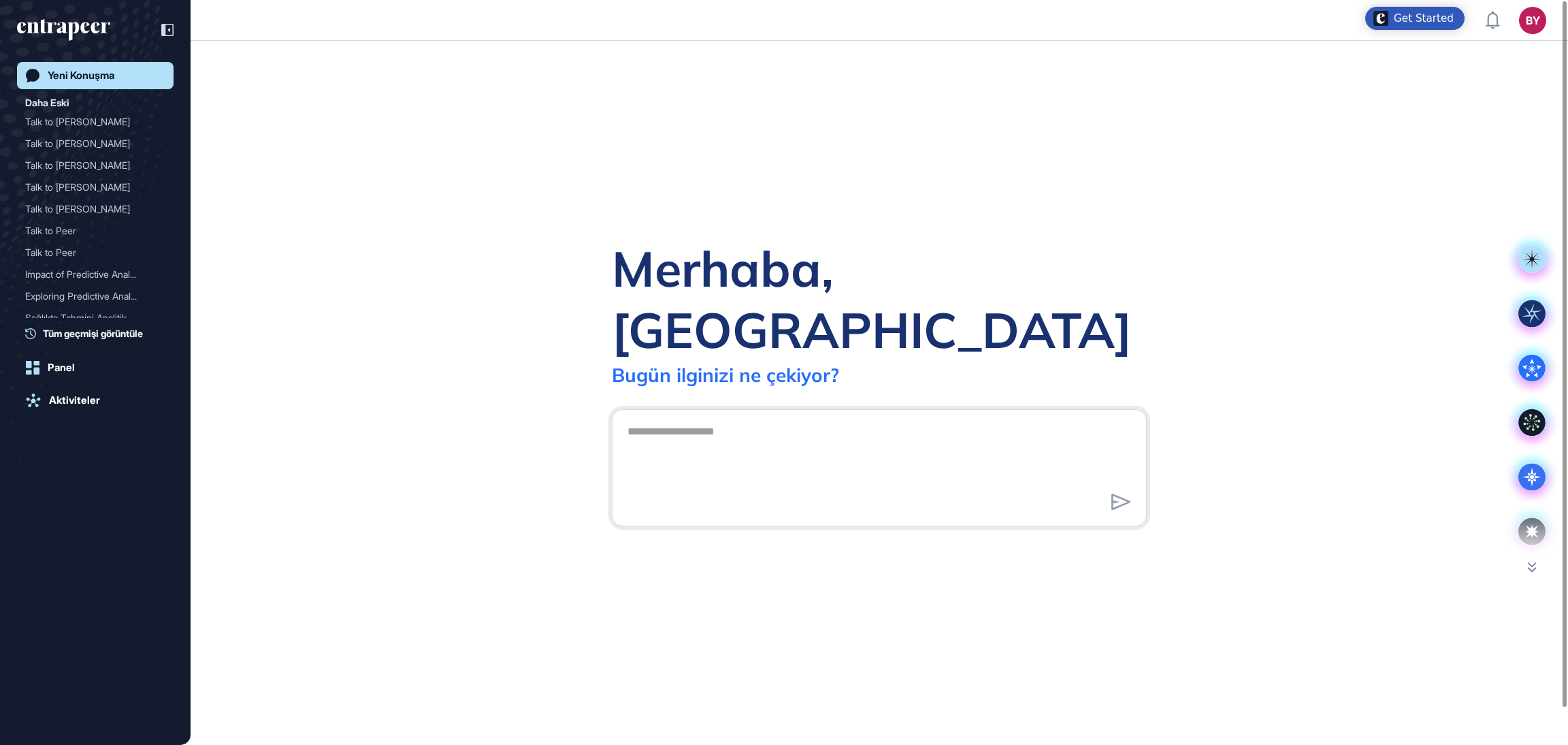
click at [416, 245] on div "Merhaba, Berkan Bugün ilginizi ne çekiyor?" at bounding box center [879, 392] width 1377 height 704
